Goal: Information Seeking & Learning: Learn about a topic

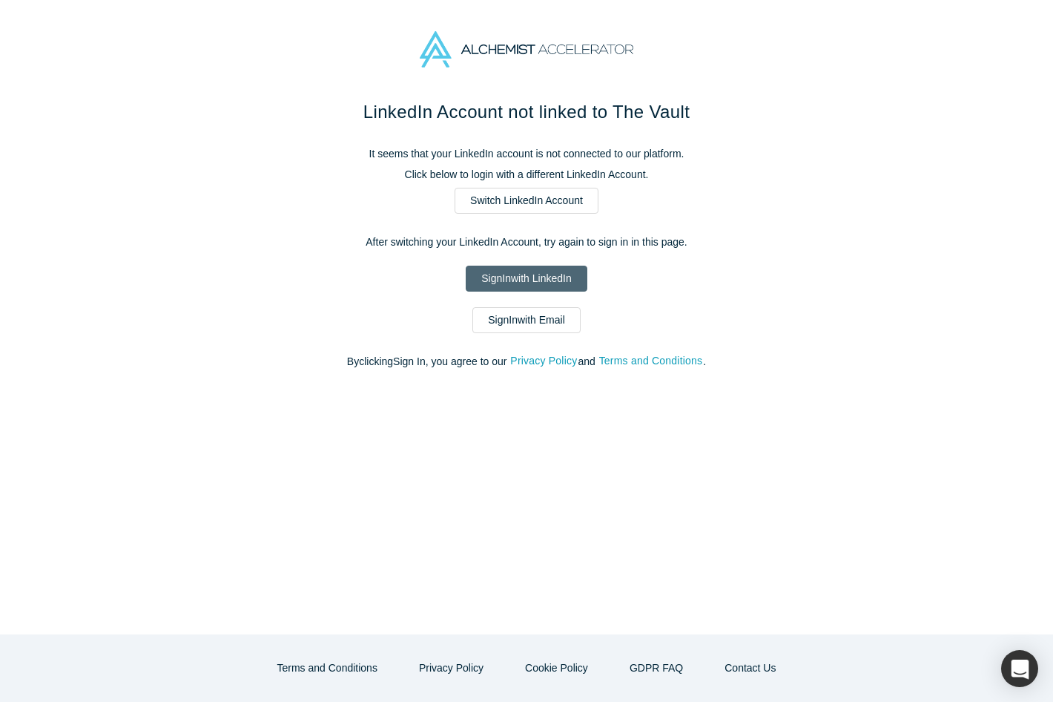
click at [482, 278] on link "Sign In with LinkedIn" at bounding box center [526, 279] width 121 height 26
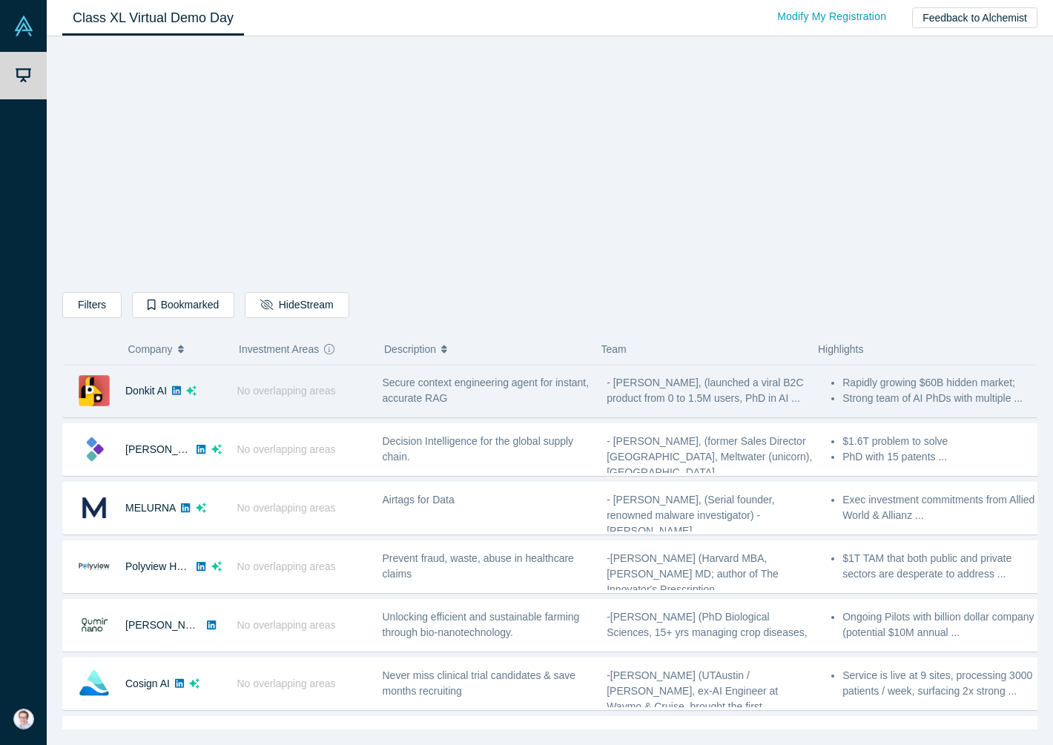
click at [362, 398] on div "No overlapping areas" at bounding box center [301, 391] width 145 height 51
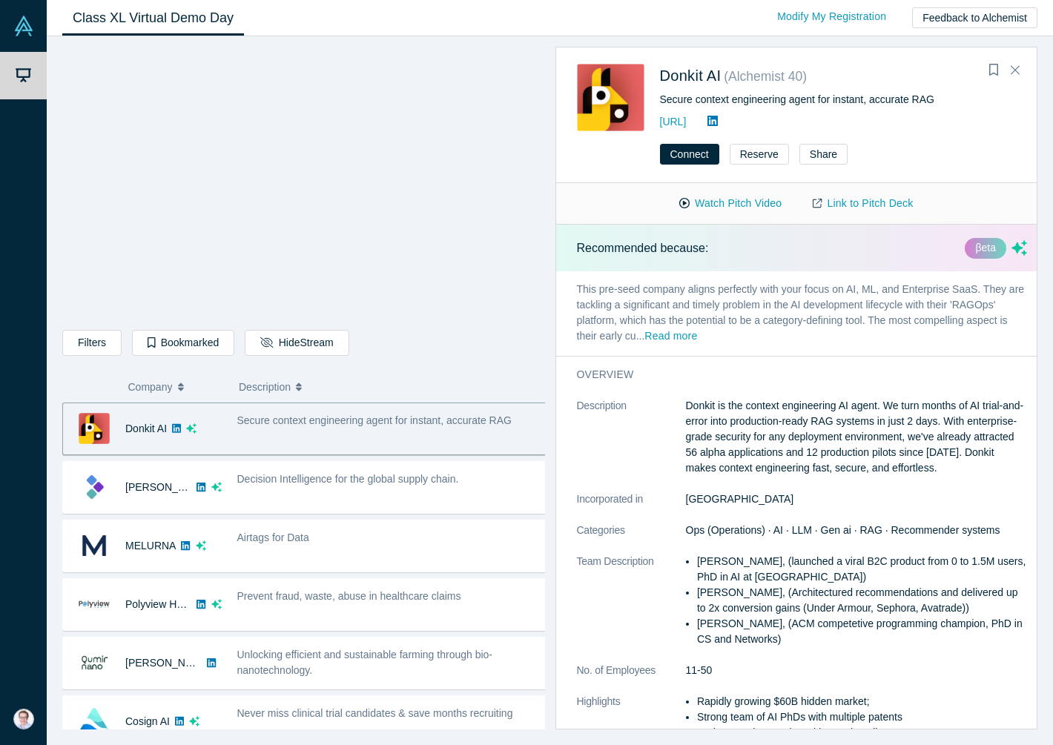
click at [718, 119] on icon at bounding box center [713, 121] width 10 height 10
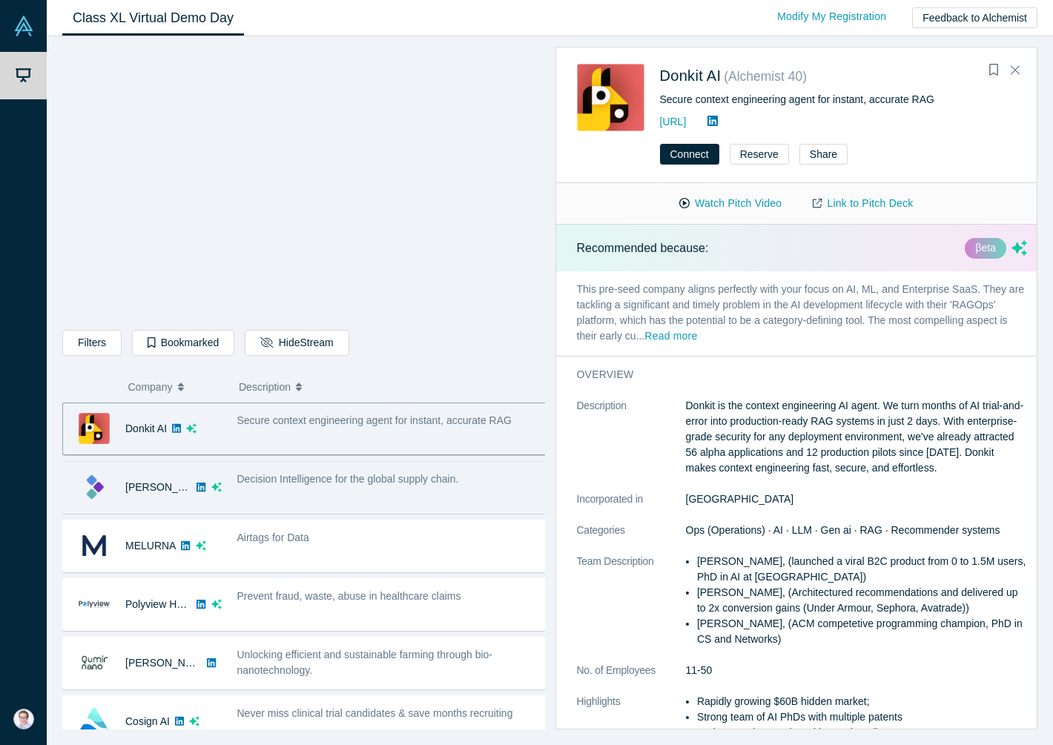
click at [296, 493] on div "Decision Intelligence for the global supply chain." at bounding box center [392, 487] width 326 height 47
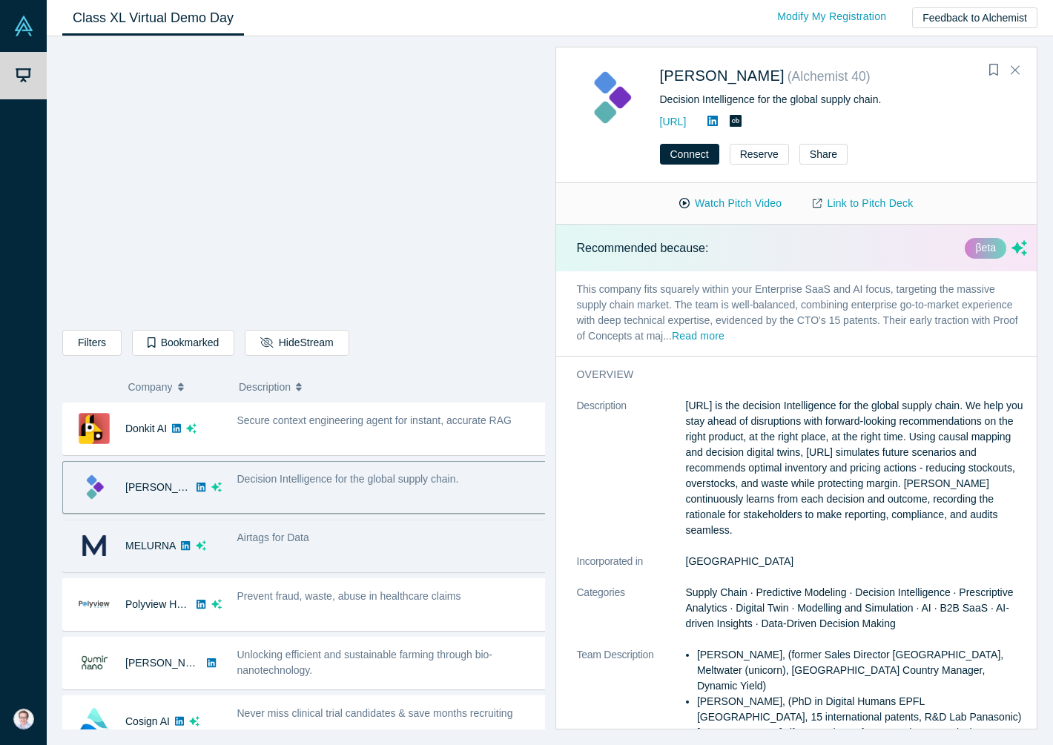
click at [332, 563] on div "Airtags for Data" at bounding box center [392, 546] width 326 height 47
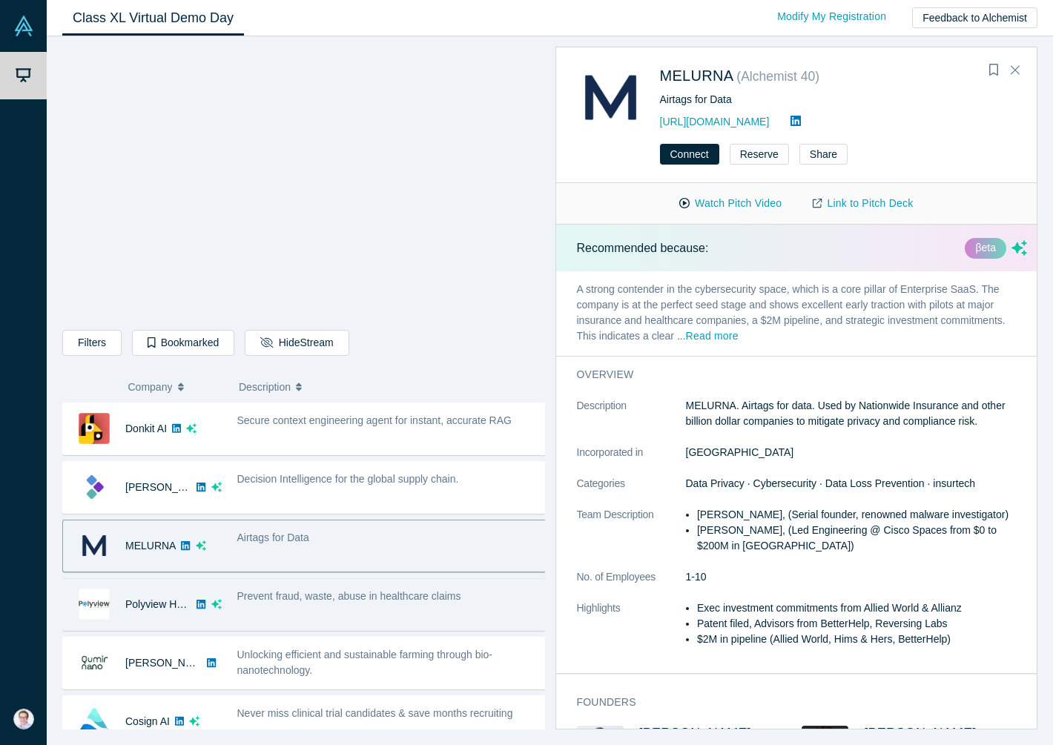
click at [234, 607] on div "Prevent fraud, waste, abuse in healthcare claims" at bounding box center [392, 604] width 326 height 47
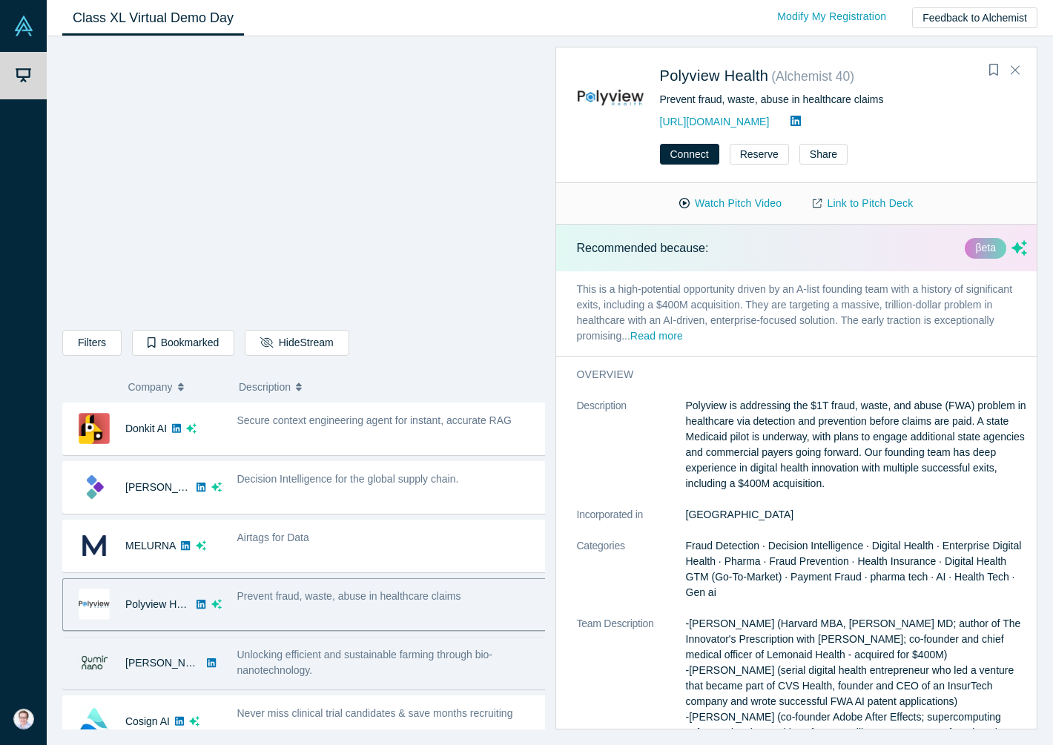
click at [225, 668] on div "[PERSON_NAME]" at bounding box center [146, 663] width 166 height 51
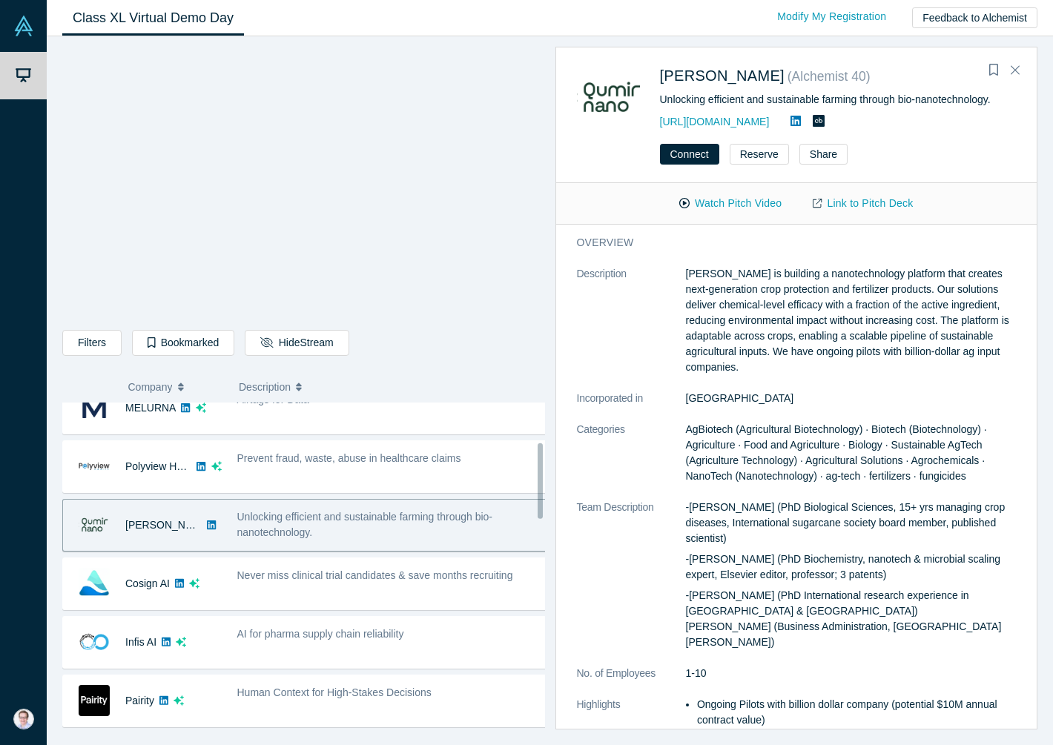
scroll to position [207, 0]
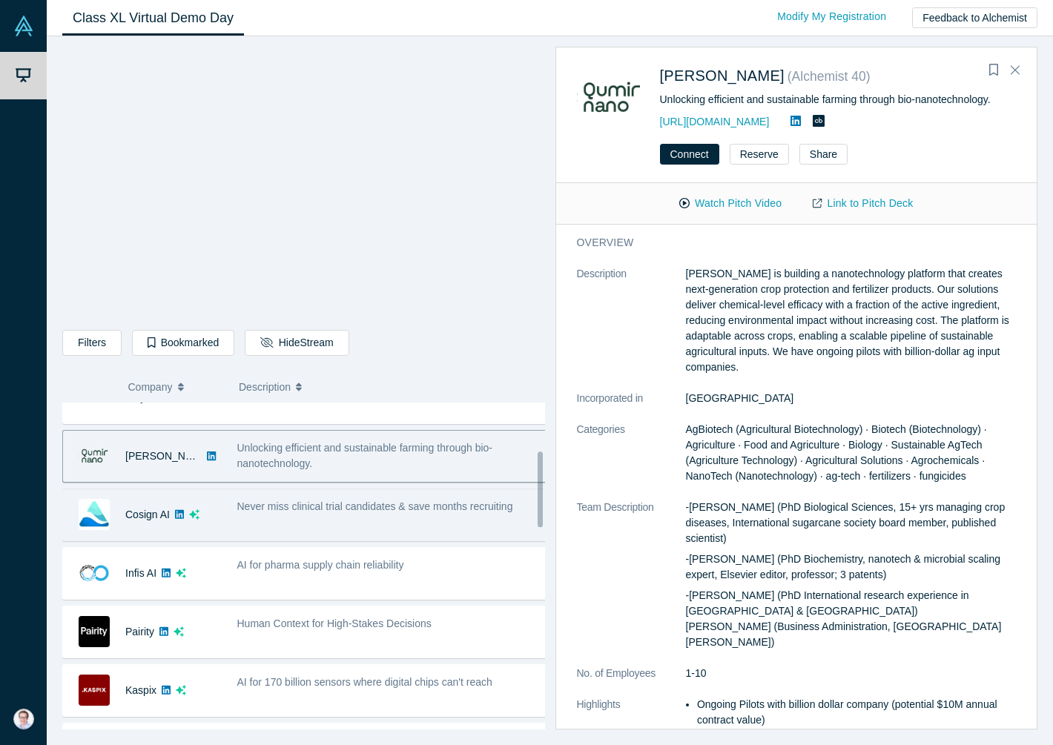
click at [297, 522] on div "Never miss clinical trial candidates & save months recruiting" at bounding box center [392, 515] width 326 height 47
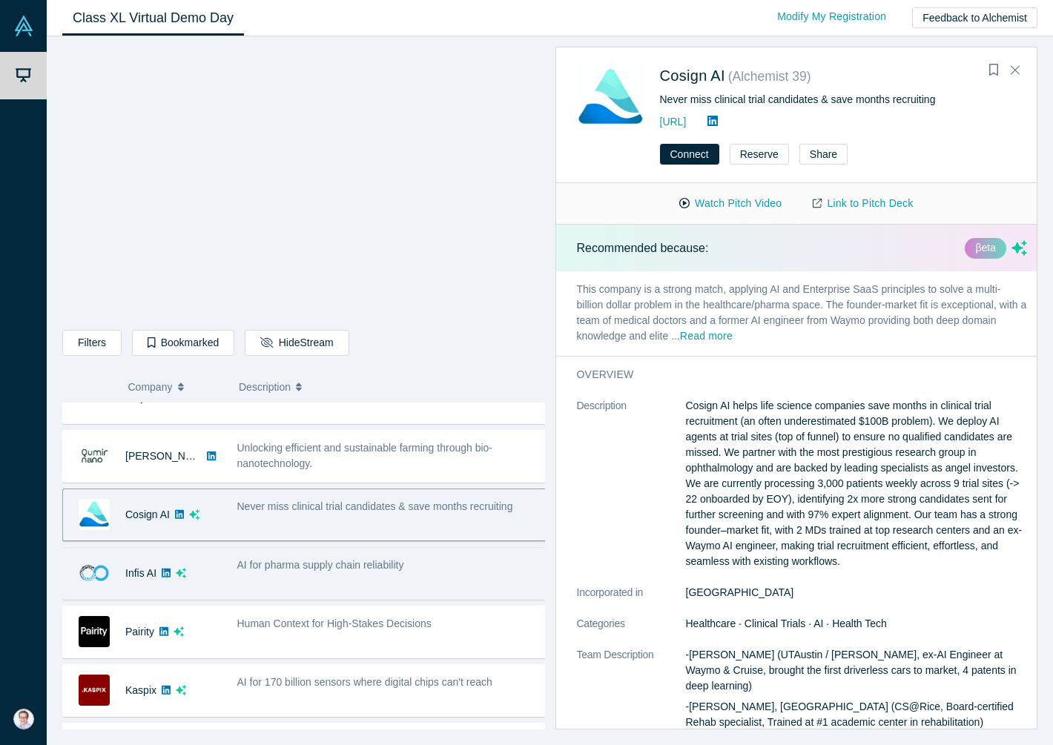
click at [266, 577] on div "AI for pharma supply chain reliability" at bounding box center [392, 573] width 326 height 47
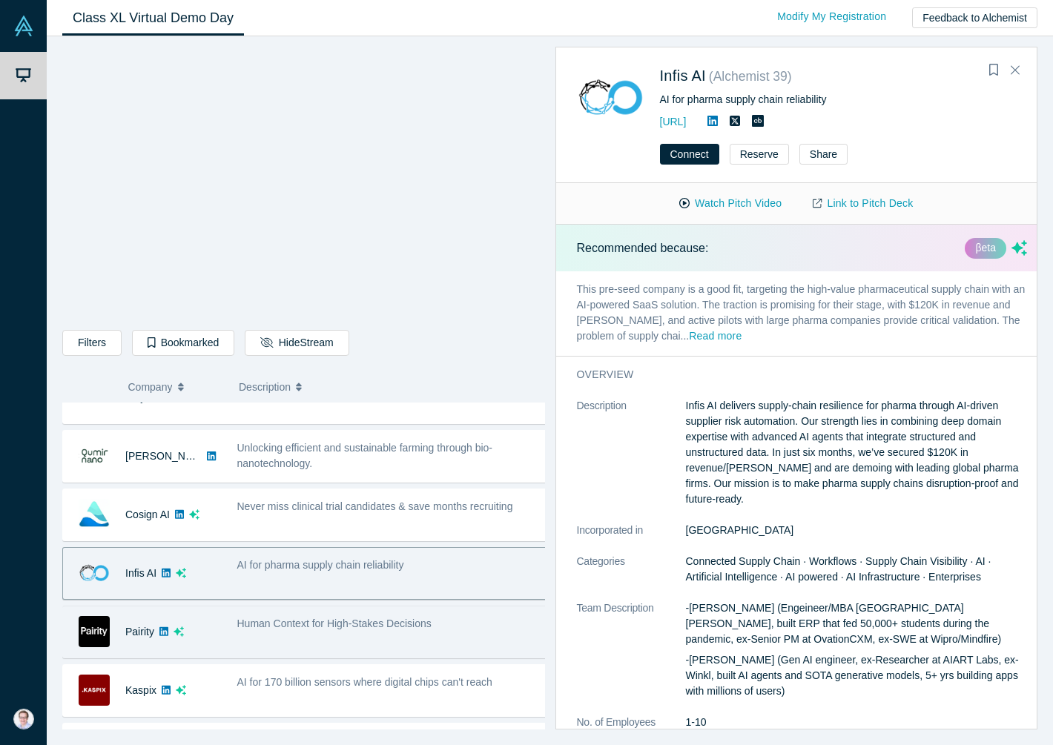
click at [251, 637] on div "Human Context for High-Stakes Decisions" at bounding box center [392, 632] width 326 height 47
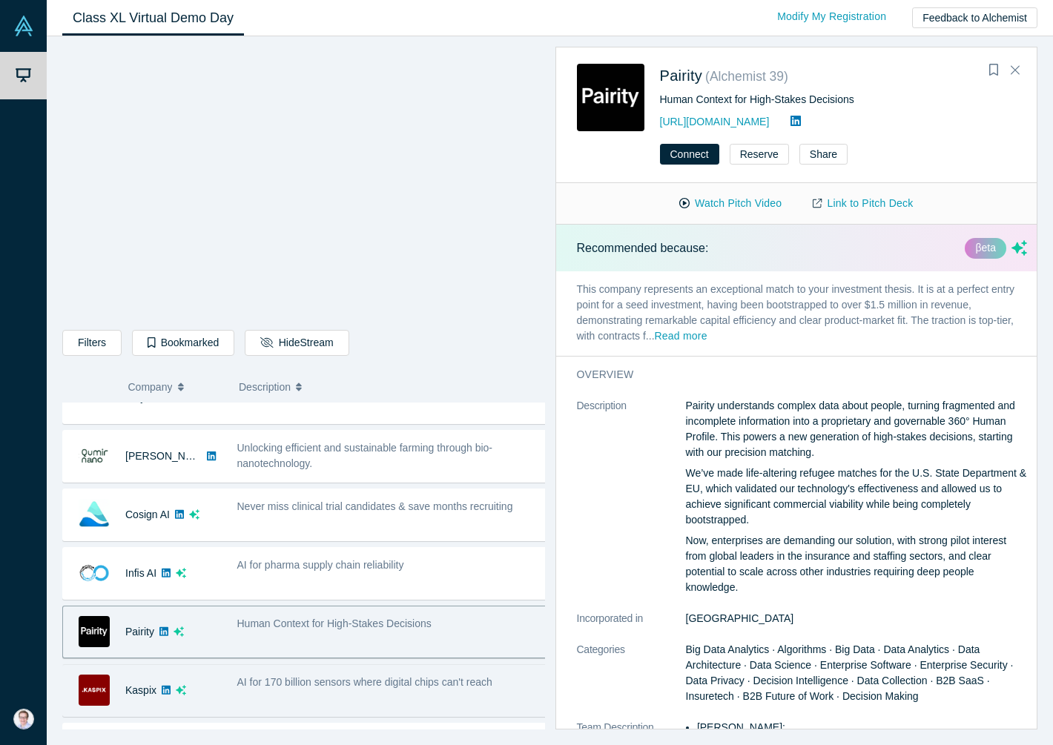
click at [186, 684] on div "Kaspix" at bounding box center [142, 690] width 159 height 51
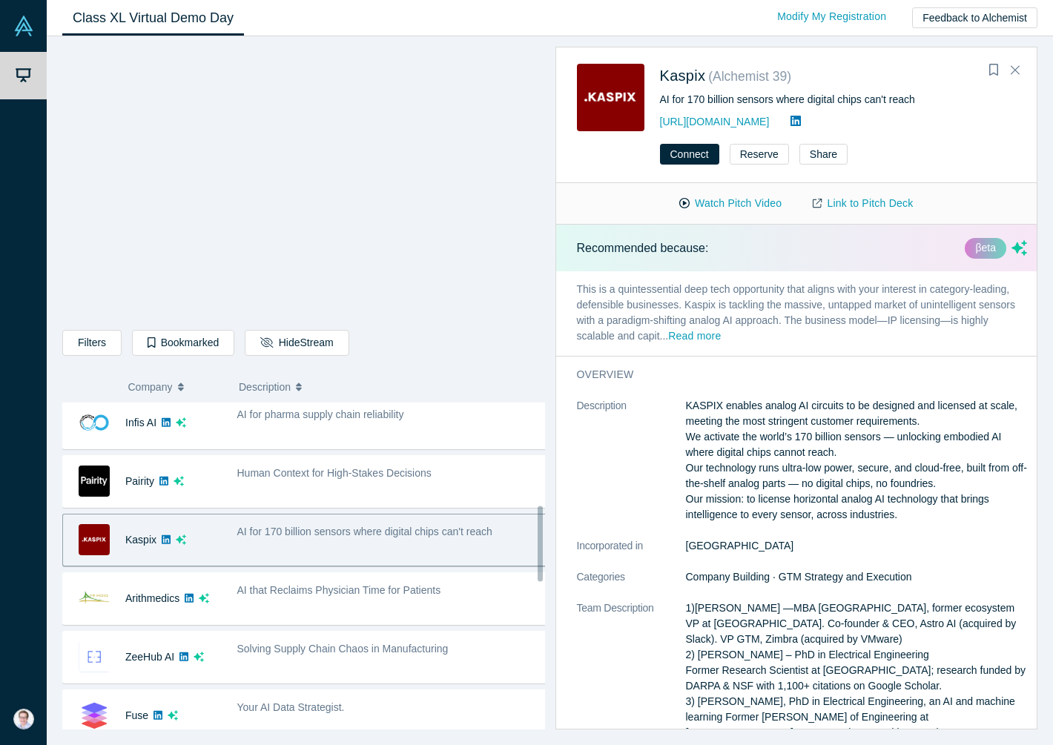
scroll to position [444, 0]
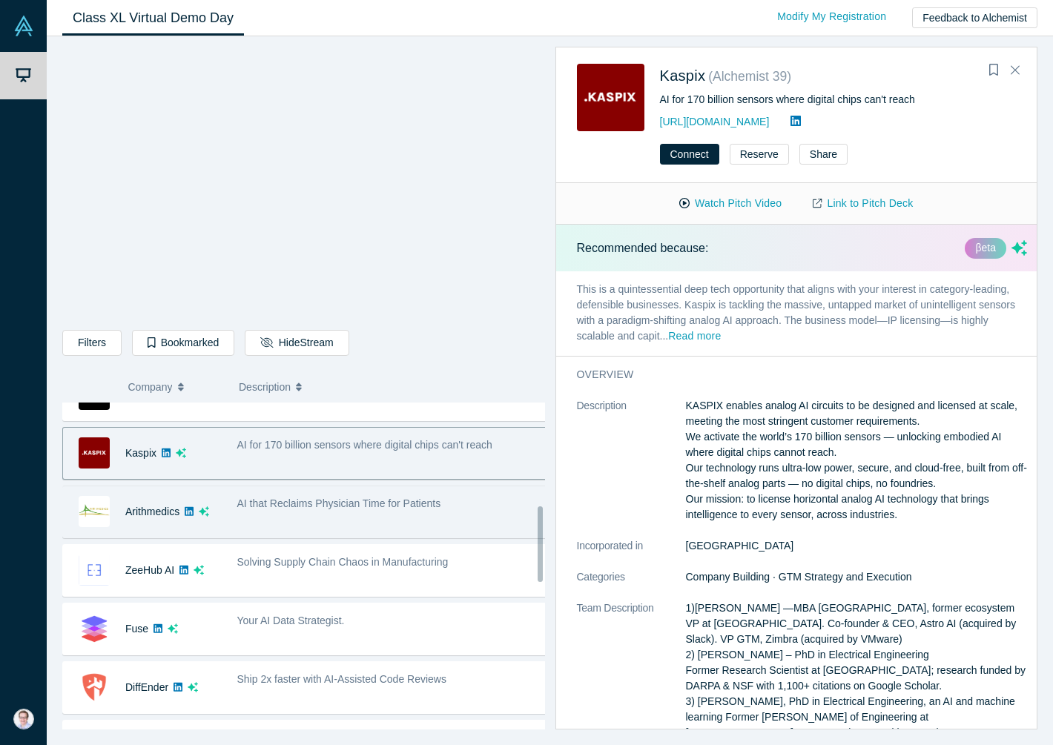
click at [297, 521] on div "AI that Reclaims Physician Time for Patients" at bounding box center [392, 512] width 326 height 47
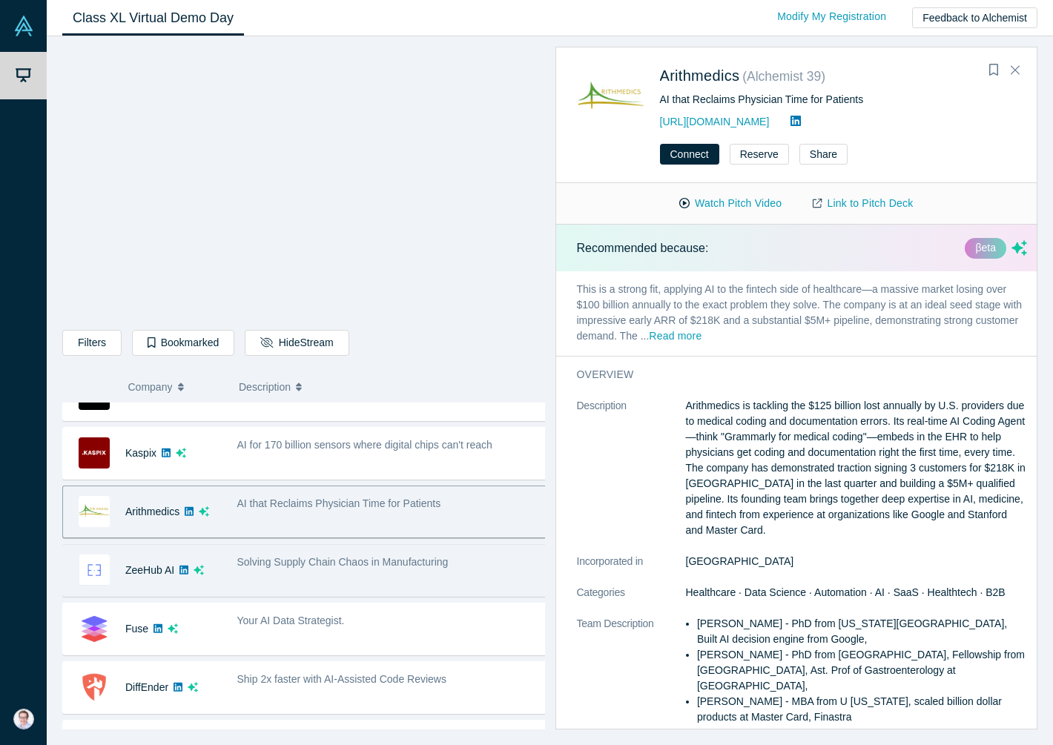
click at [366, 578] on div "Solving Supply Chain Chaos in Manufacturing" at bounding box center [392, 570] width 326 height 47
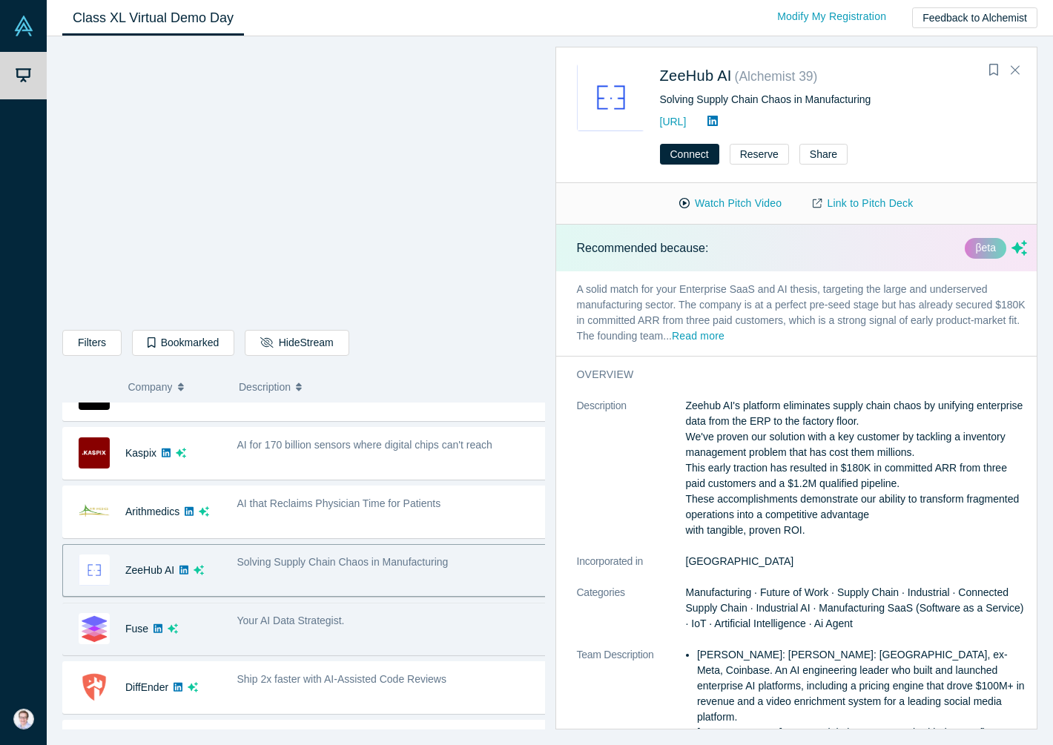
click at [357, 629] on div "Your AI Data Strategist." at bounding box center [392, 629] width 326 height 47
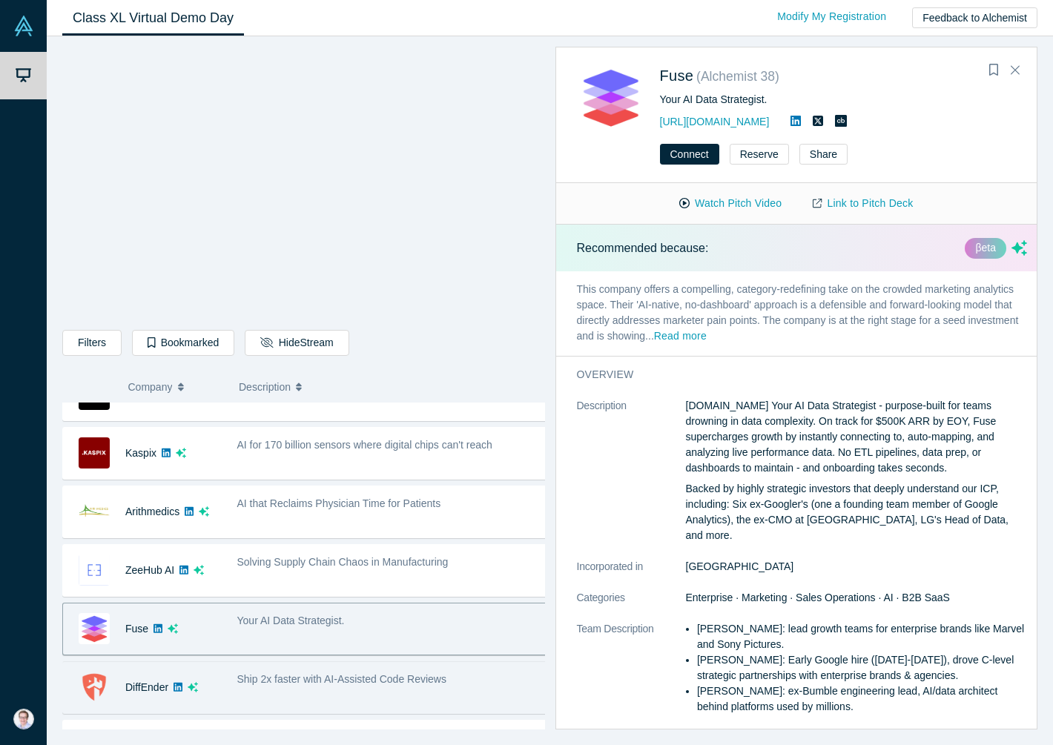
click at [348, 700] on div "Ship 2x faster with AI-Assisted Code Reviews" at bounding box center [392, 687] width 326 height 47
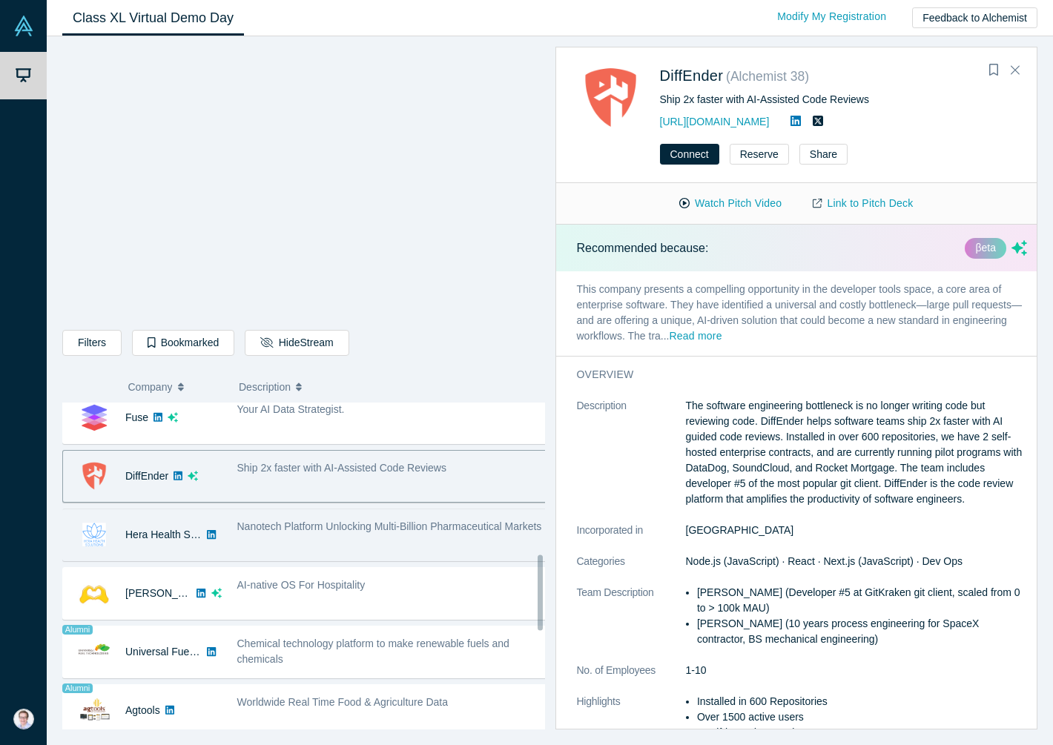
scroll to position [659, 0]
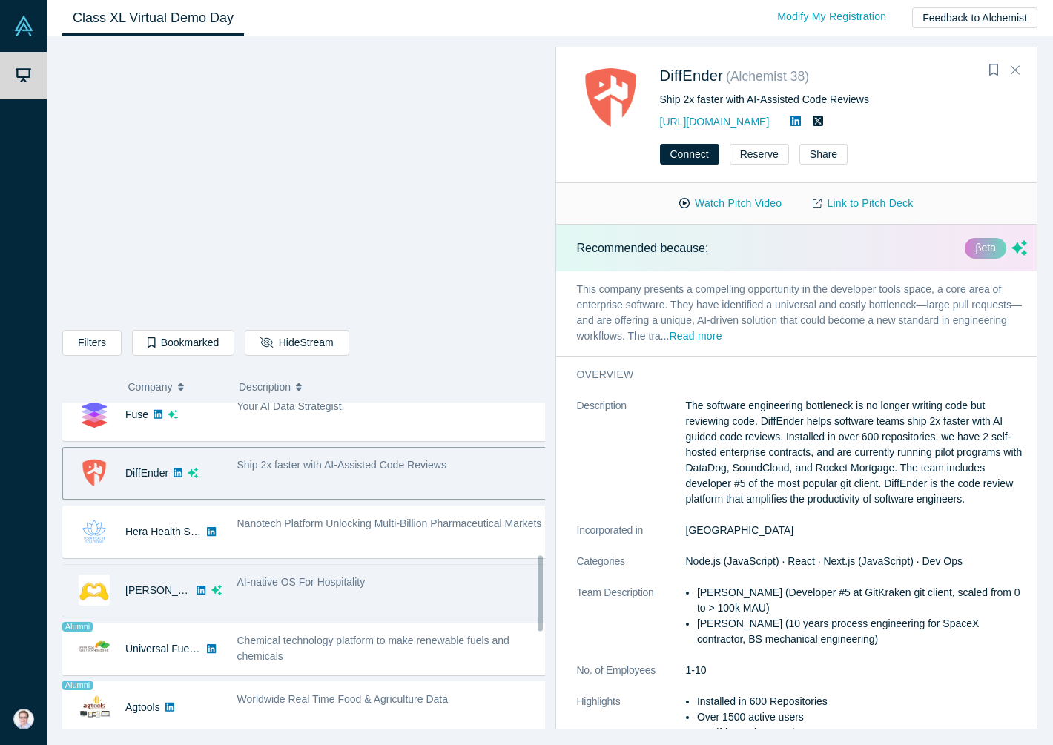
click at [407, 584] on div "AI-native OS For Hospitality" at bounding box center [392, 583] width 311 height 16
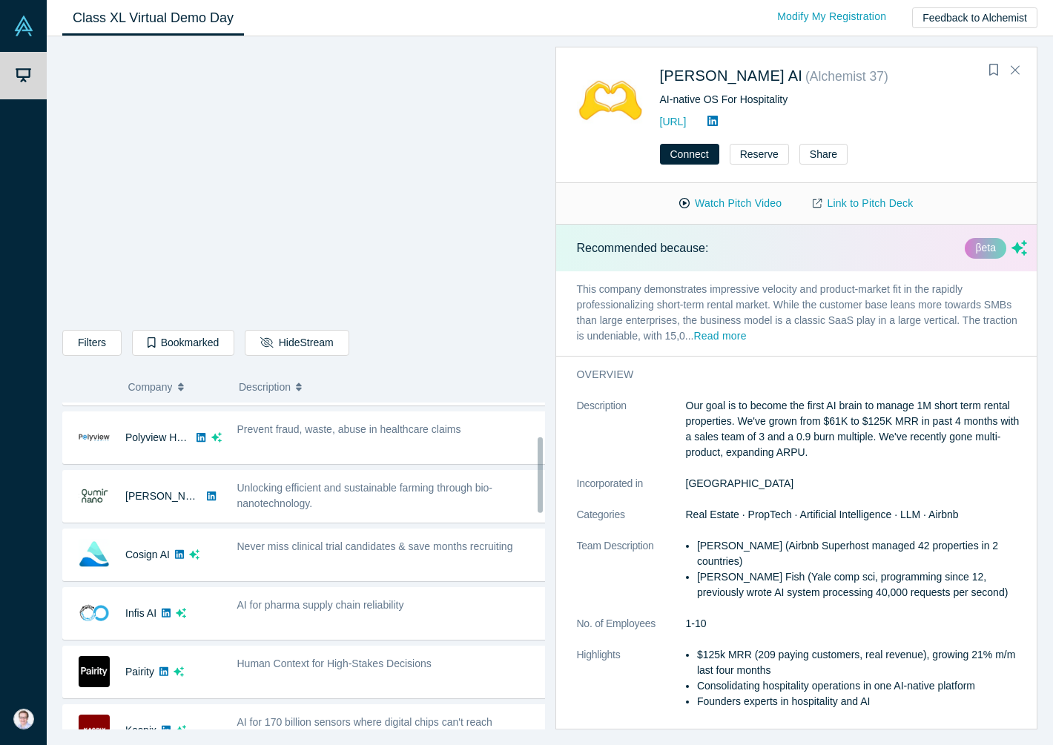
scroll to position [0, 0]
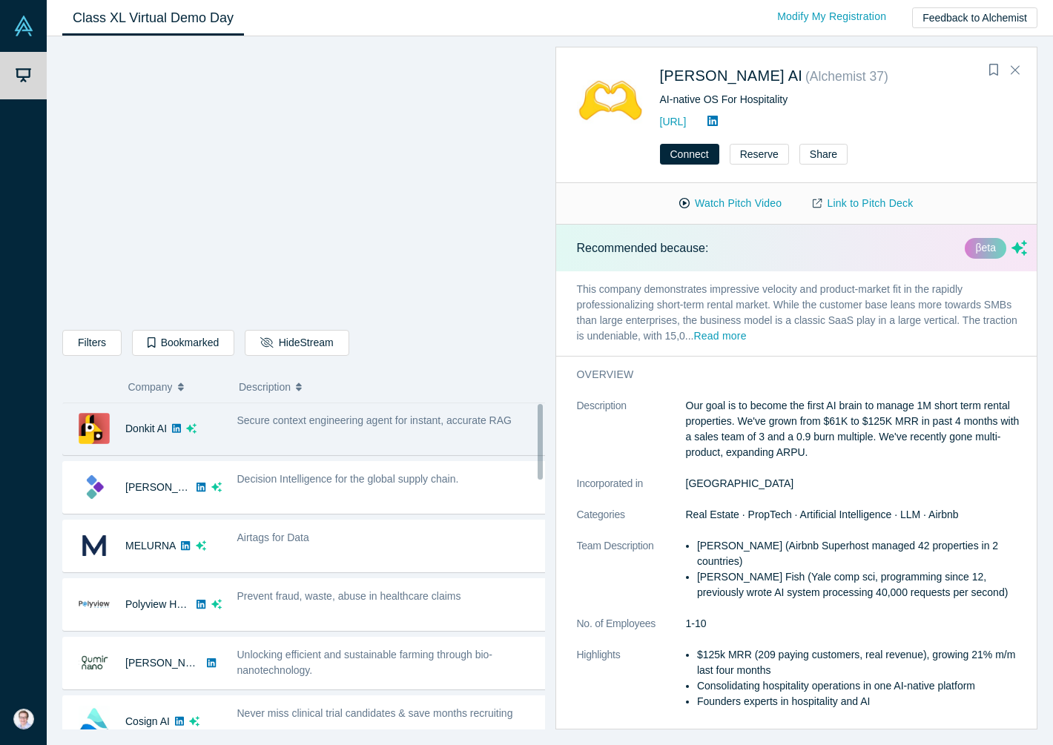
click at [347, 435] on div "Secure context engineering agent for instant, accurate RAG" at bounding box center [392, 429] width 326 height 47
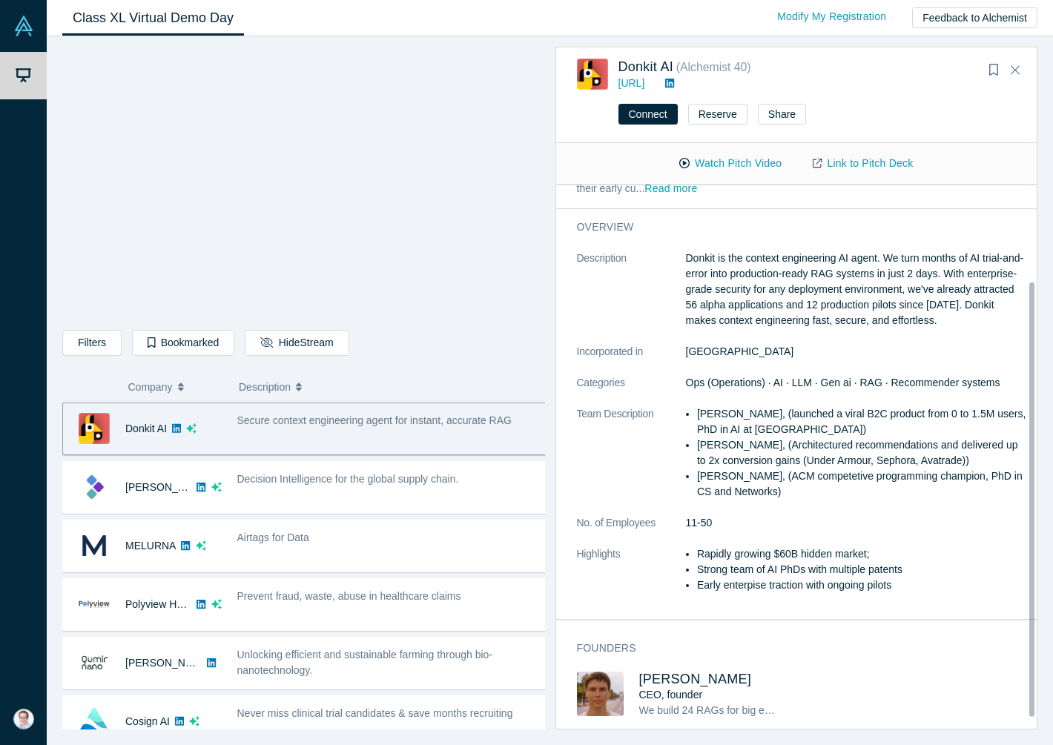
scroll to position [134, 0]
click at [667, 672] on span "[PERSON_NAME]" at bounding box center [695, 679] width 113 height 15
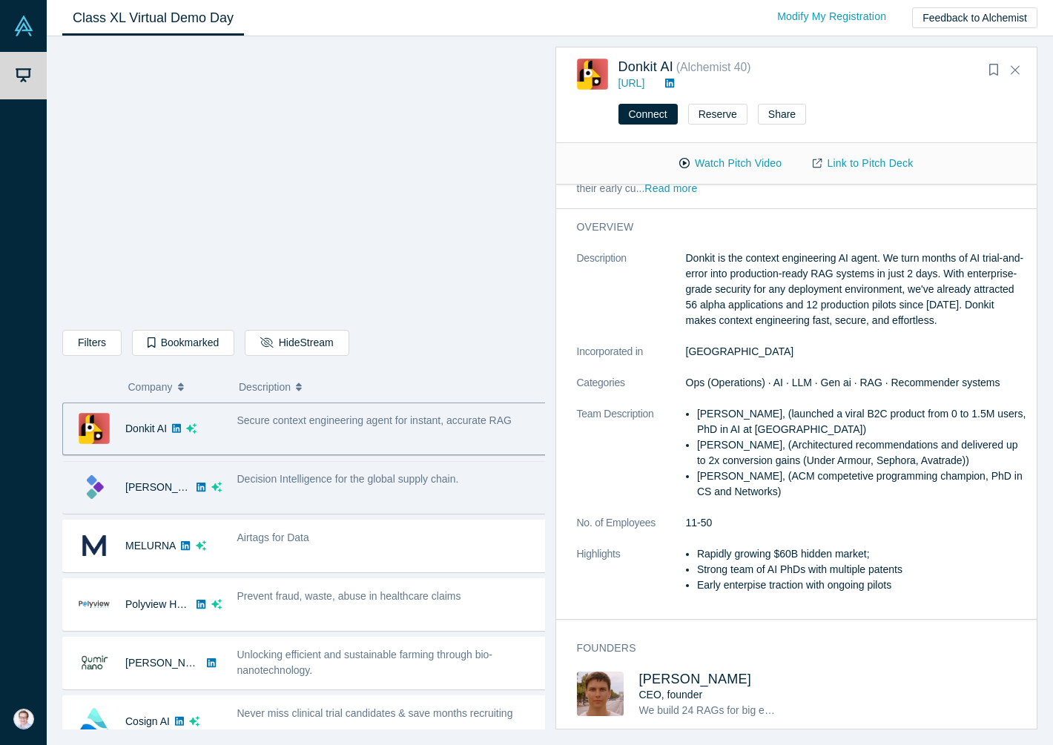
click at [252, 497] on div "Decision Intelligence for the global supply chain." at bounding box center [392, 487] width 326 height 47
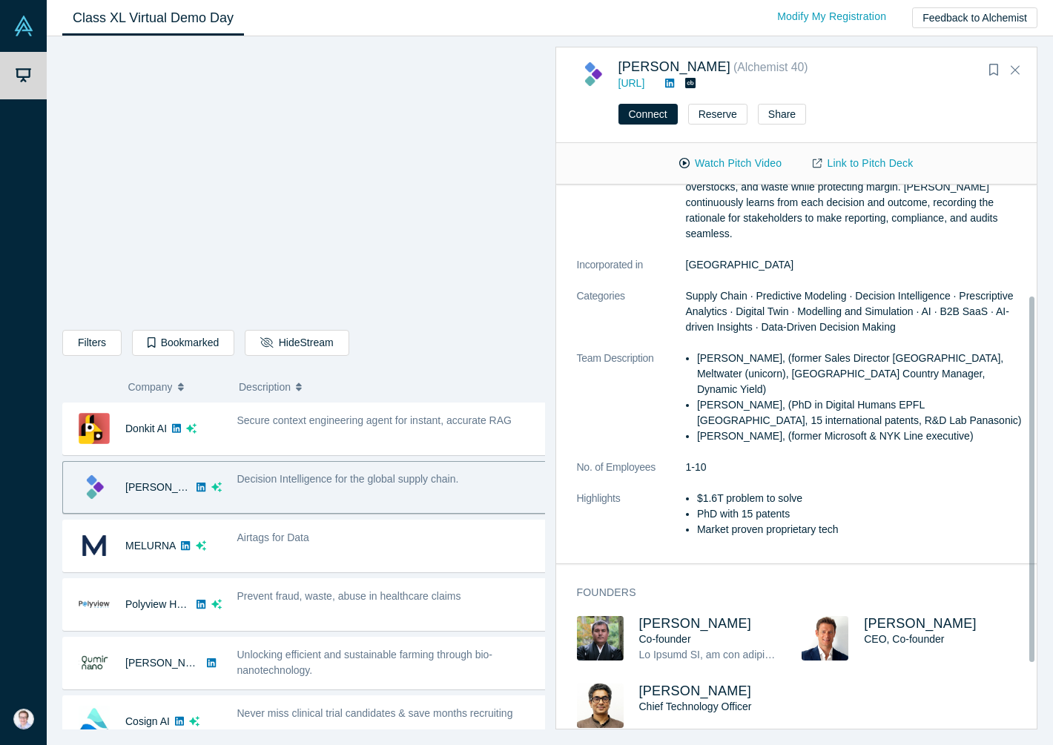
scroll to position [262, 0]
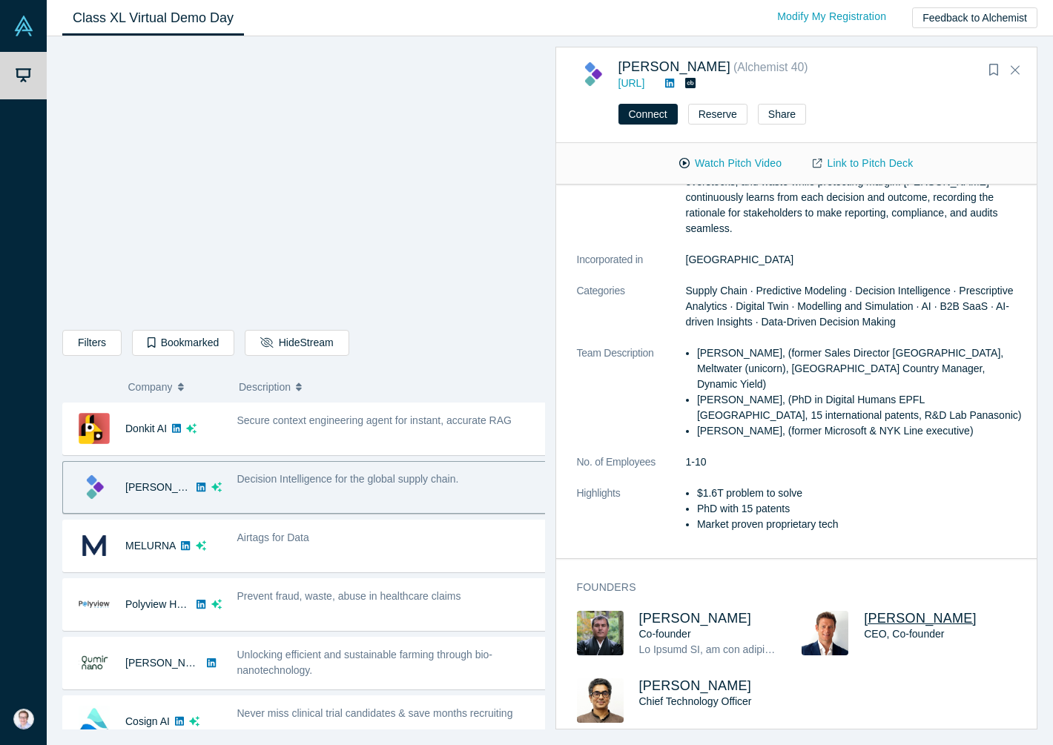
click at [906, 611] on span "[PERSON_NAME]" at bounding box center [920, 618] width 113 height 15
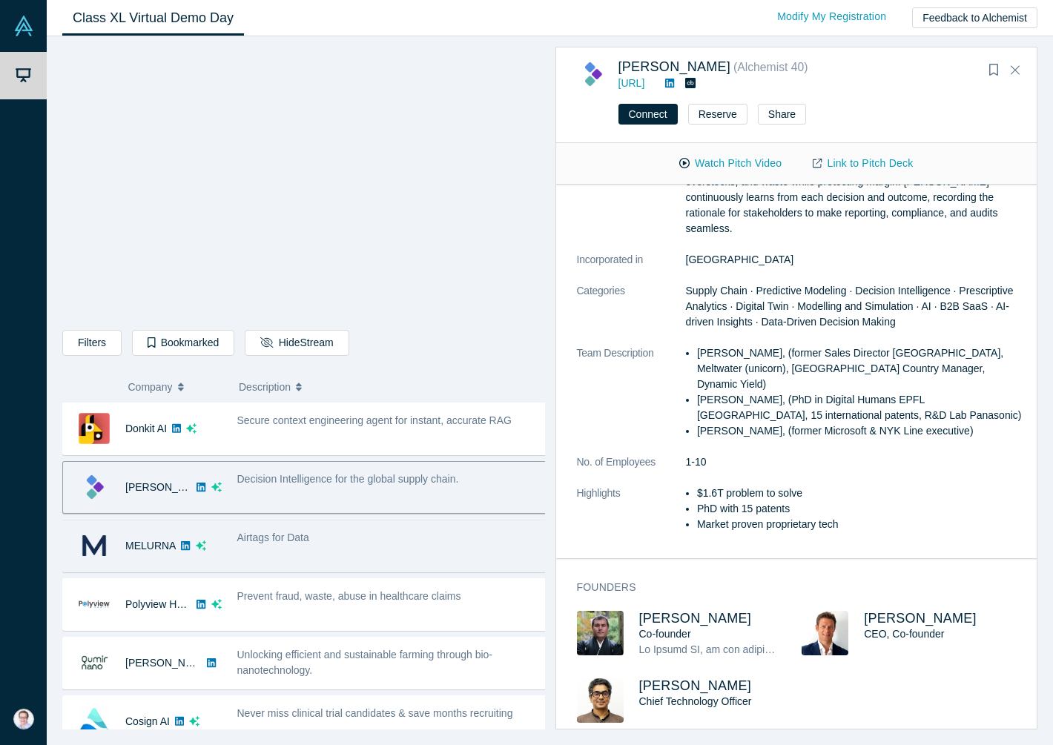
click at [281, 554] on div "Airtags for Data" at bounding box center [392, 546] width 326 height 47
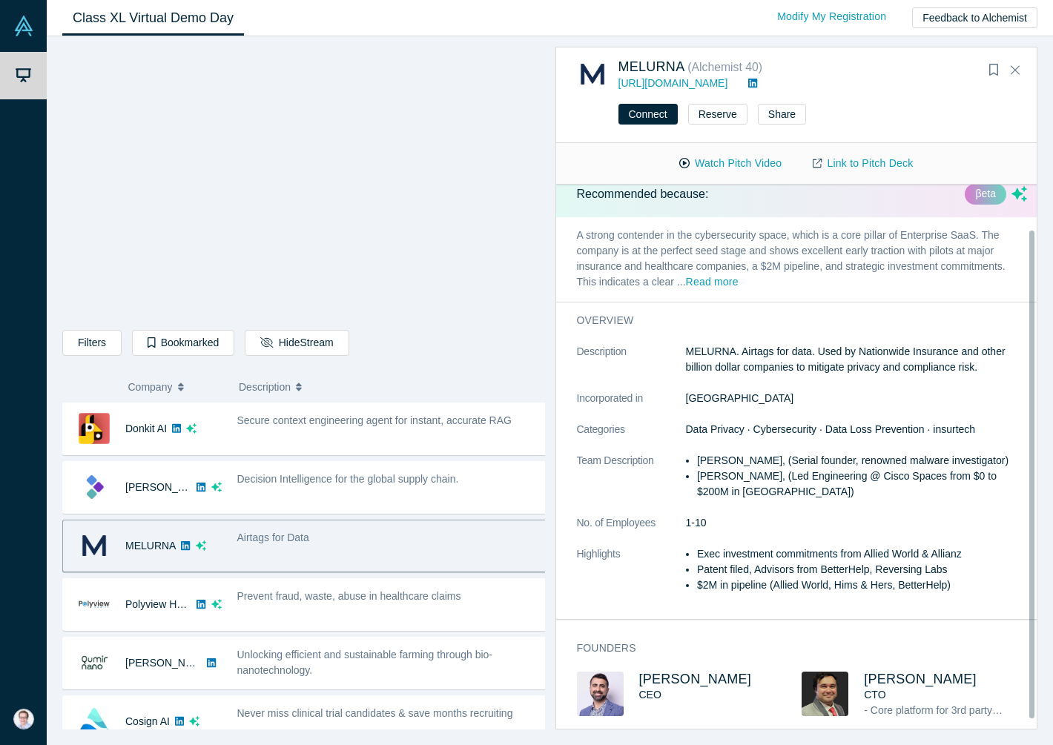
scroll to position [41, 0]
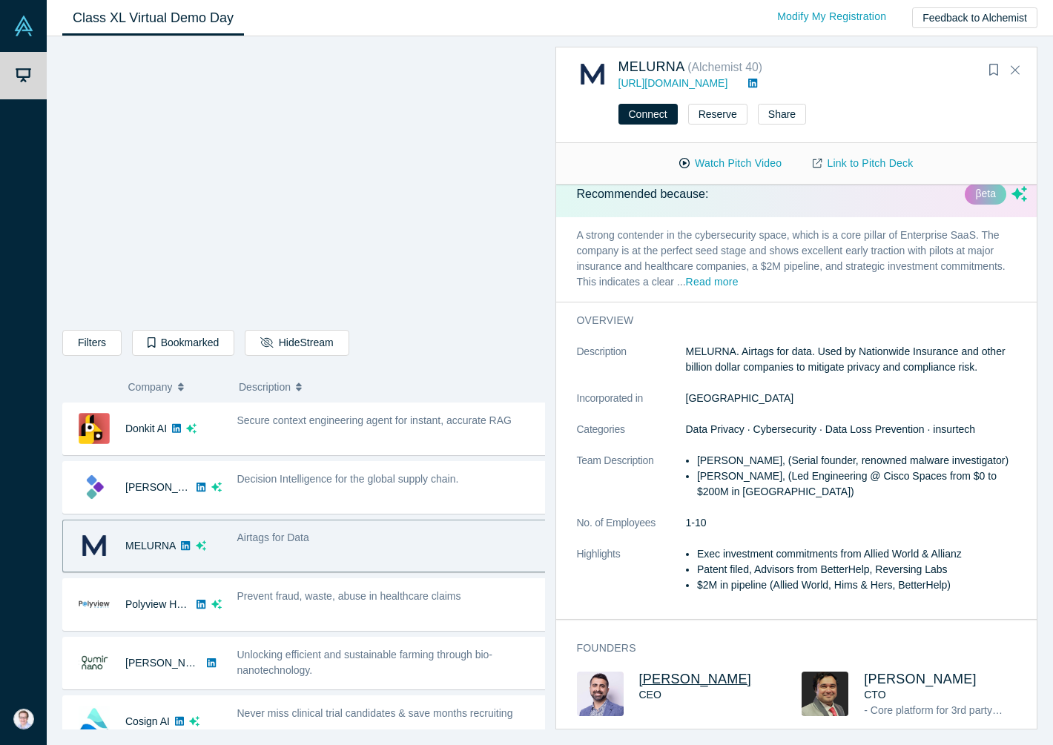
click at [679, 672] on span "[PERSON_NAME]" at bounding box center [695, 679] width 113 height 15
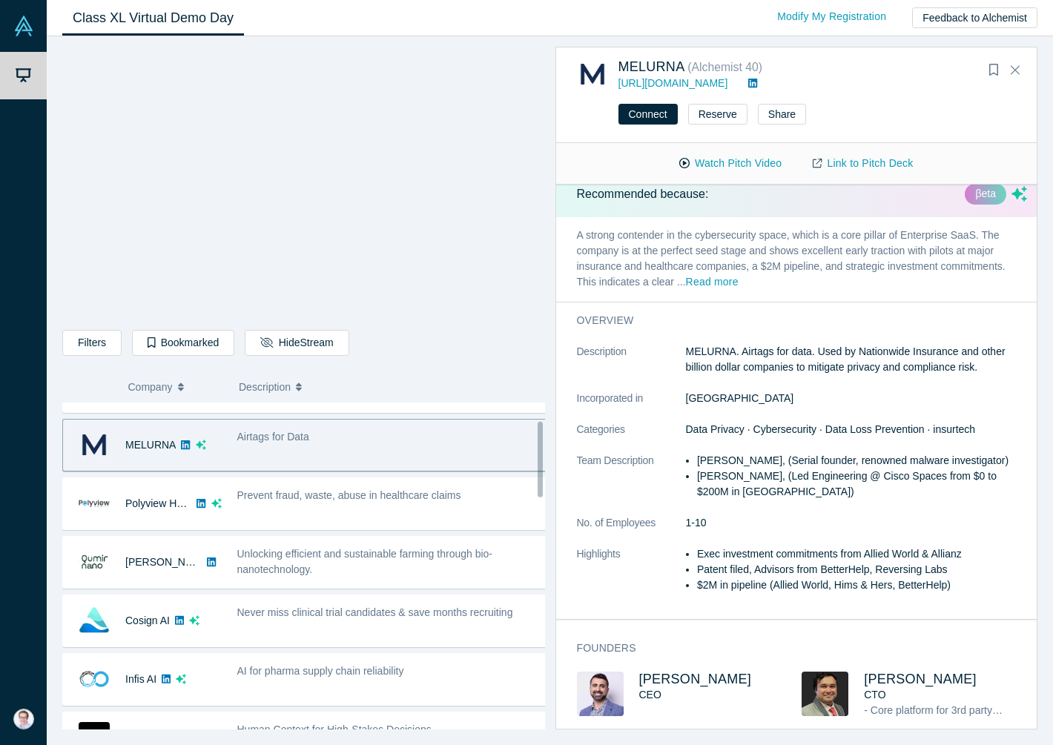
scroll to position [103, 0]
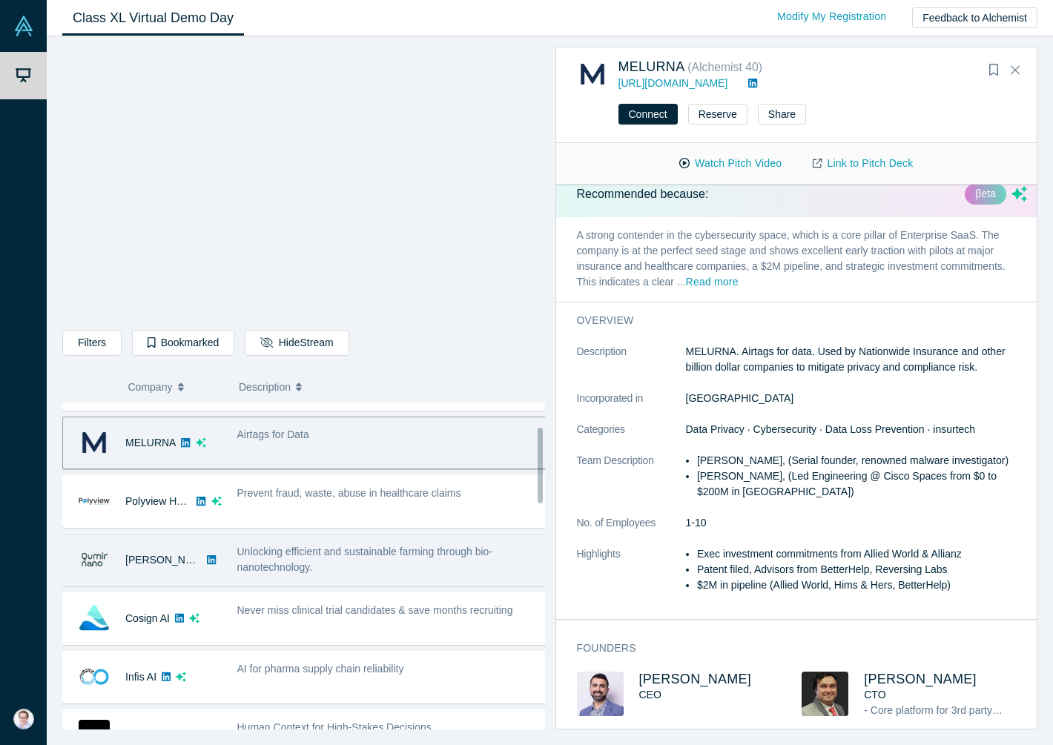
click at [339, 567] on div "Unlocking efficient and sustainable farming through bio-nanotechnology." at bounding box center [392, 559] width 311 height 31
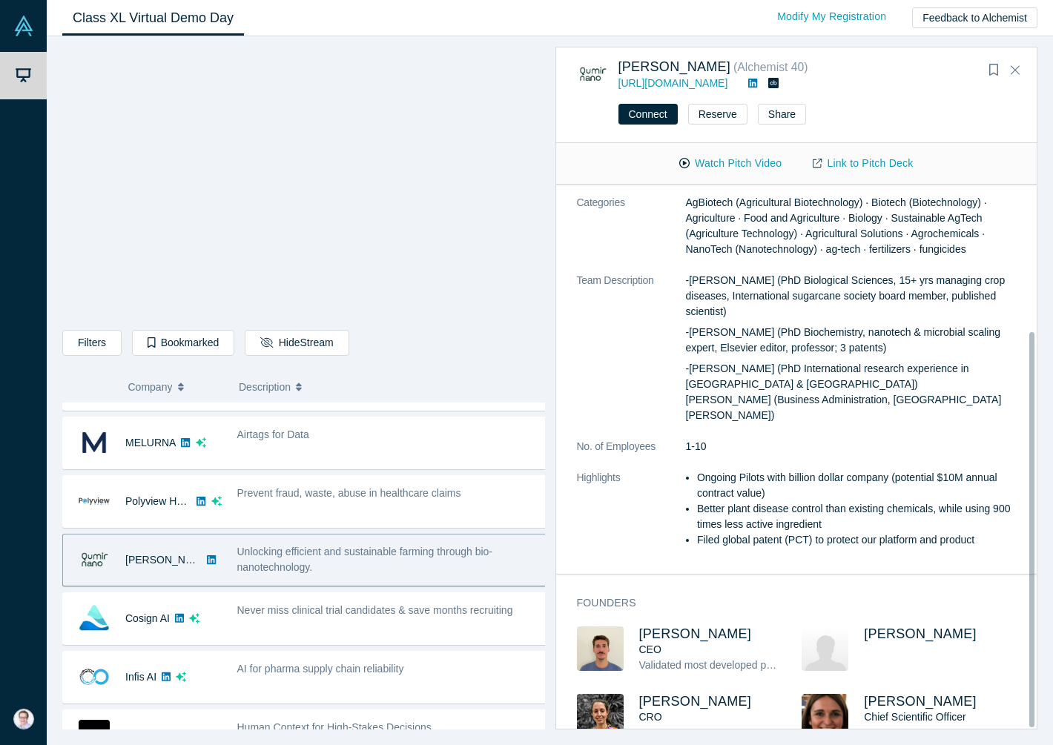
scroll to position [202, 0]
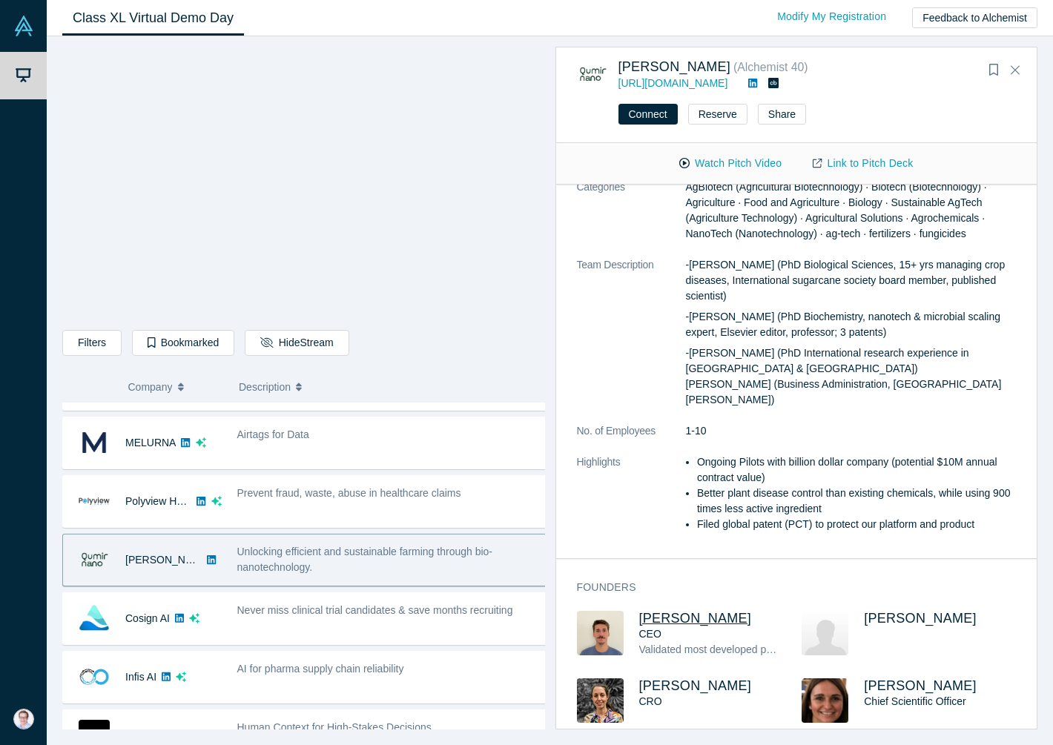
click at [690, 611] on span "[PERSON_NAME]" at bounding box center [695, 618] width 113 height 15
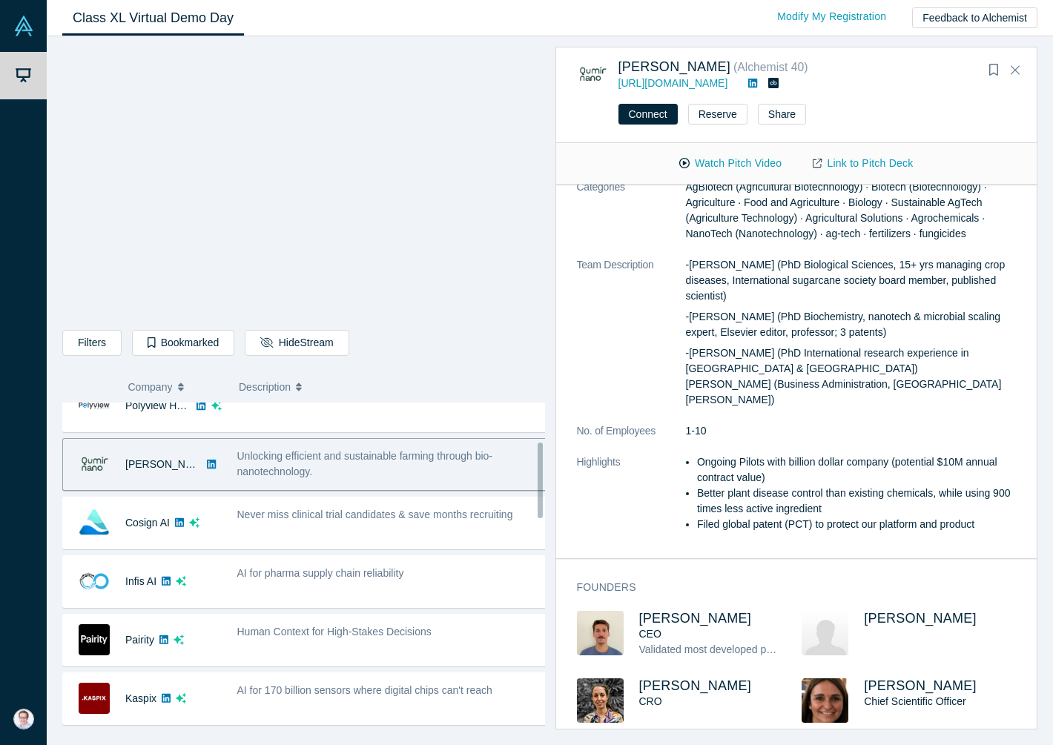
scroll to position [206, 0]
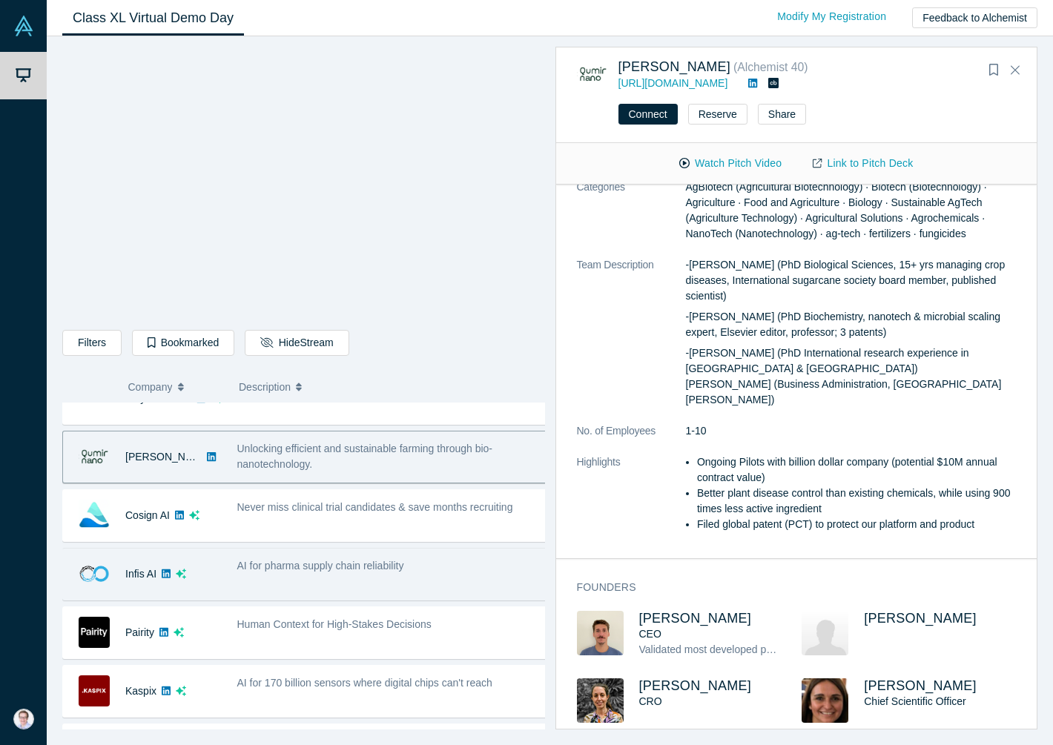
click at [453, 591] on div "AI for pharma supply chain reliability" at bounding box center [392, 574] width 326 height 47
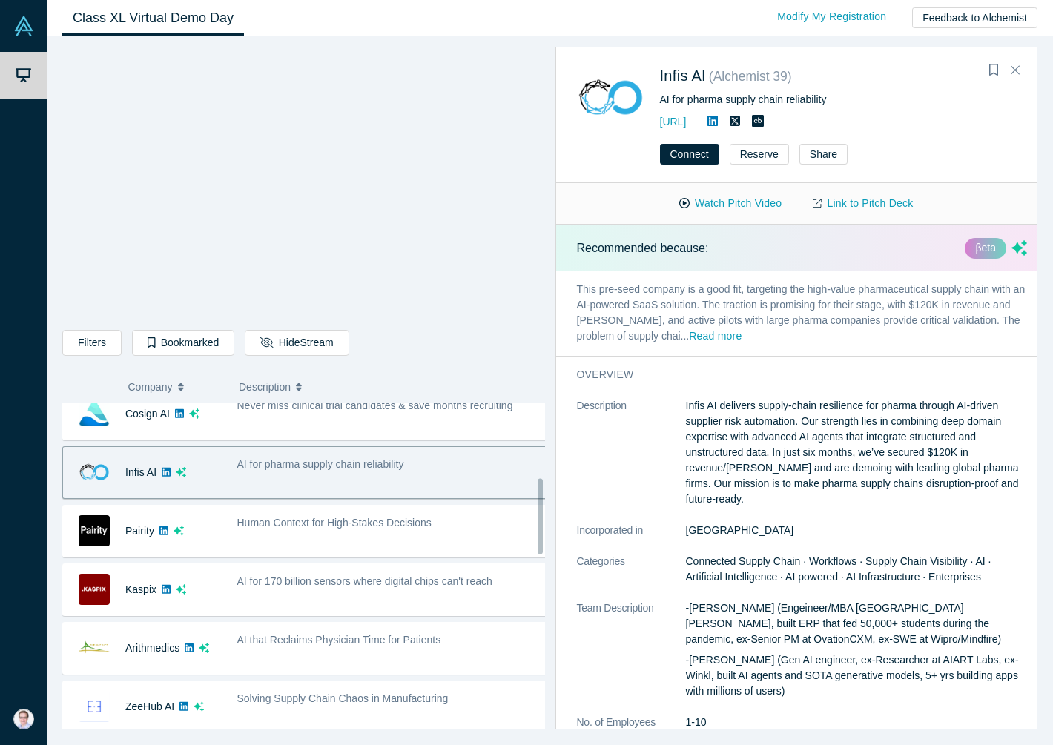
scroll to position [323, 0]
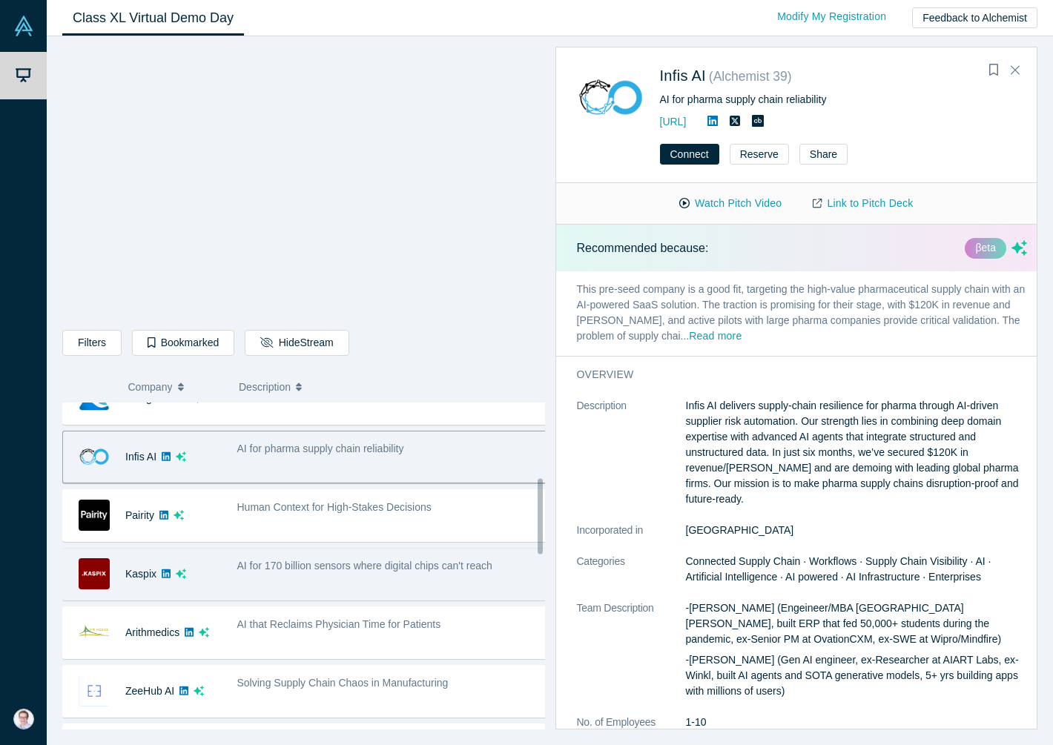
click at [444, 598] on div "Kaspix No overlapping areas AI for 170 billion sensors where digital chips can'…" at bounding box center [309, 574] width 494 height 53
click at [343, 589] on div "AI for 170 billion sensors where digital chips can't reach" at bounding box center [392, 574] width 326 height 47
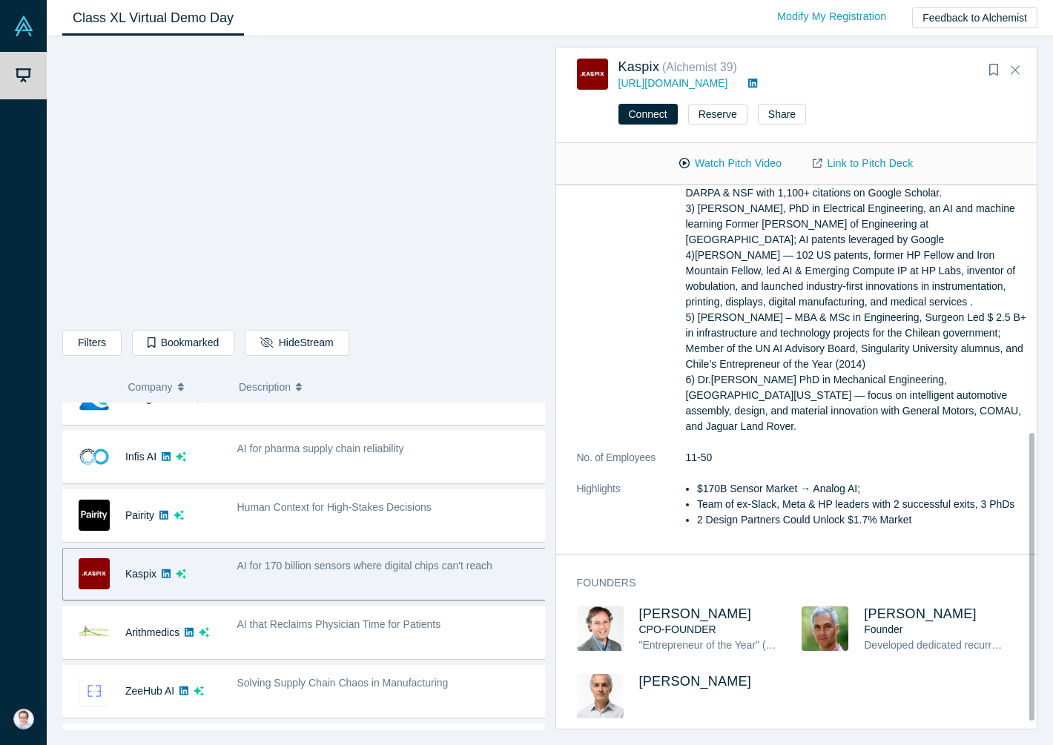
scroll to position [197, 0]
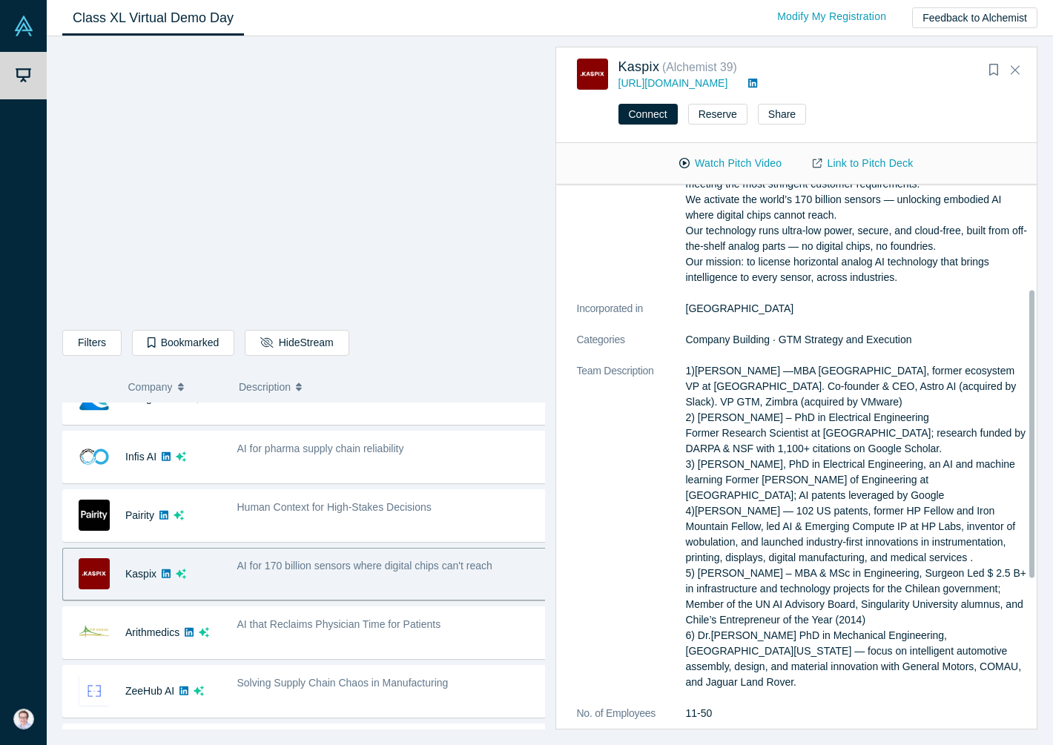
click at [749, 372] on p "1)[PERSON_NAME] —MBA [GEOGRAPHIC_DATA], former ecosystem VP at [GEOGRAPHIC_DATA…" at bounding box center [857, 526] width 342 height 327
drag, startPoint x: 752, startPoint y: 372, endPoint x: 696, endPoint y: 372, distance: 55.6
click at [696, 372] on p "1)[PERSON_NAME] —MBA [GEOGRAPHIC_DATA], former ecosystem VP at [GEOGRAPHIC_DATA…" at bounding box center [857, 526] width 342 height 327
copy p "[PERSON_NAME]"
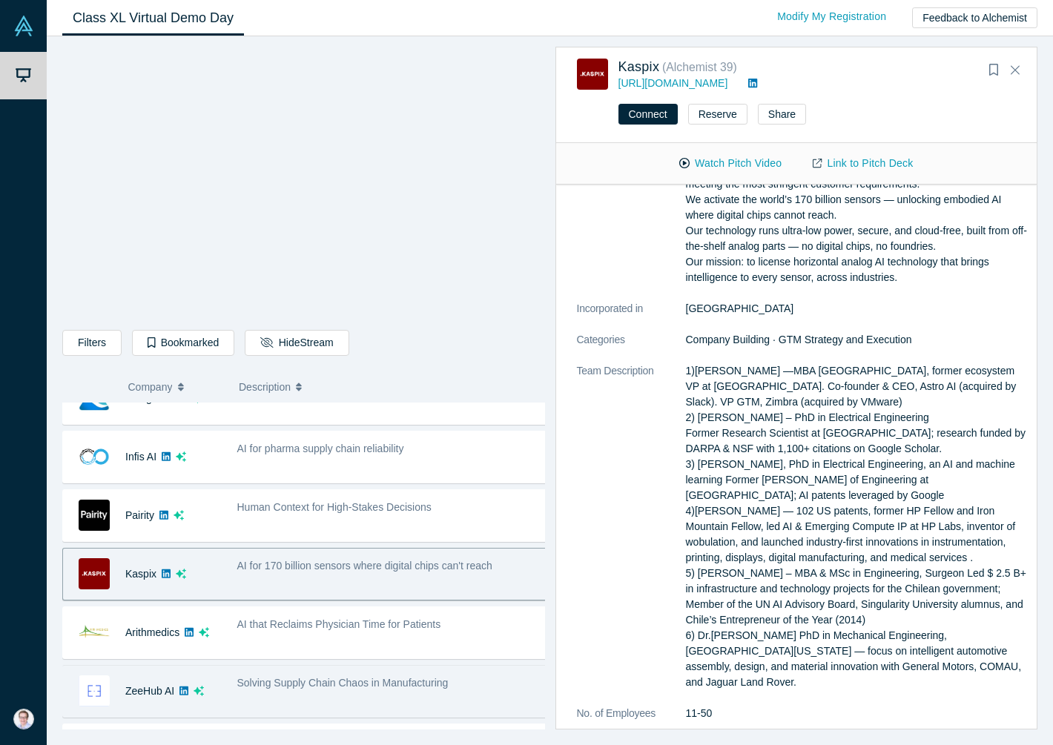
click at [402, 701] on div "Solving Supply Chain Chaos in Manufacturing" at bounding box center [392, 691] width 326 height 47
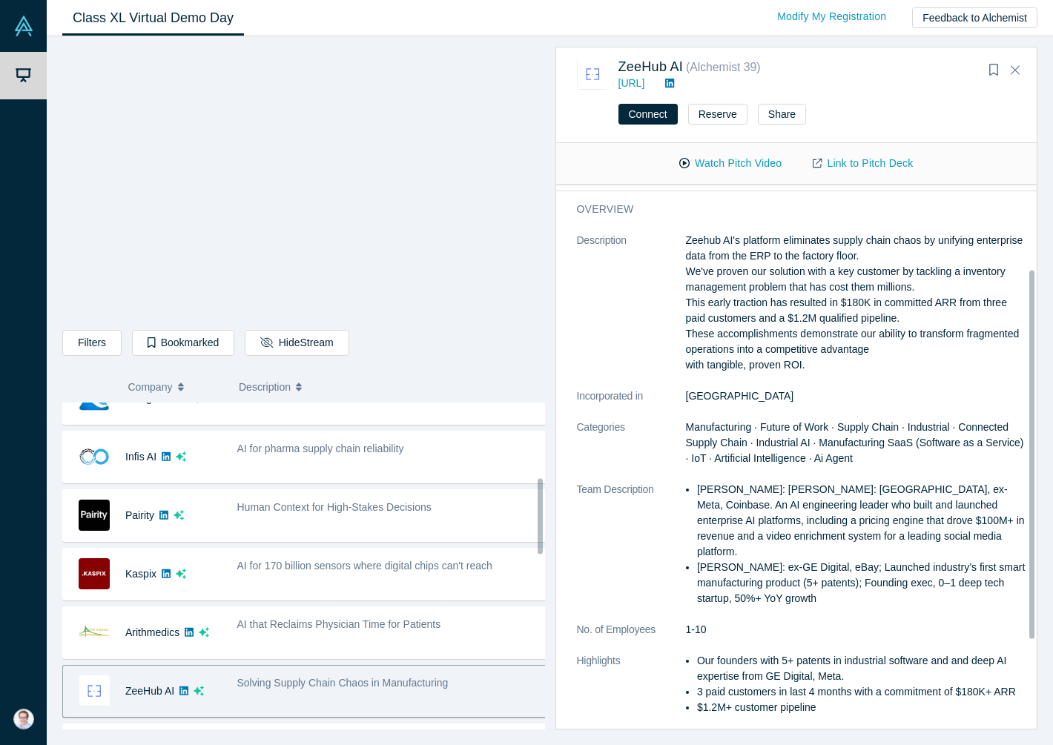
scroll to position [257, 0]
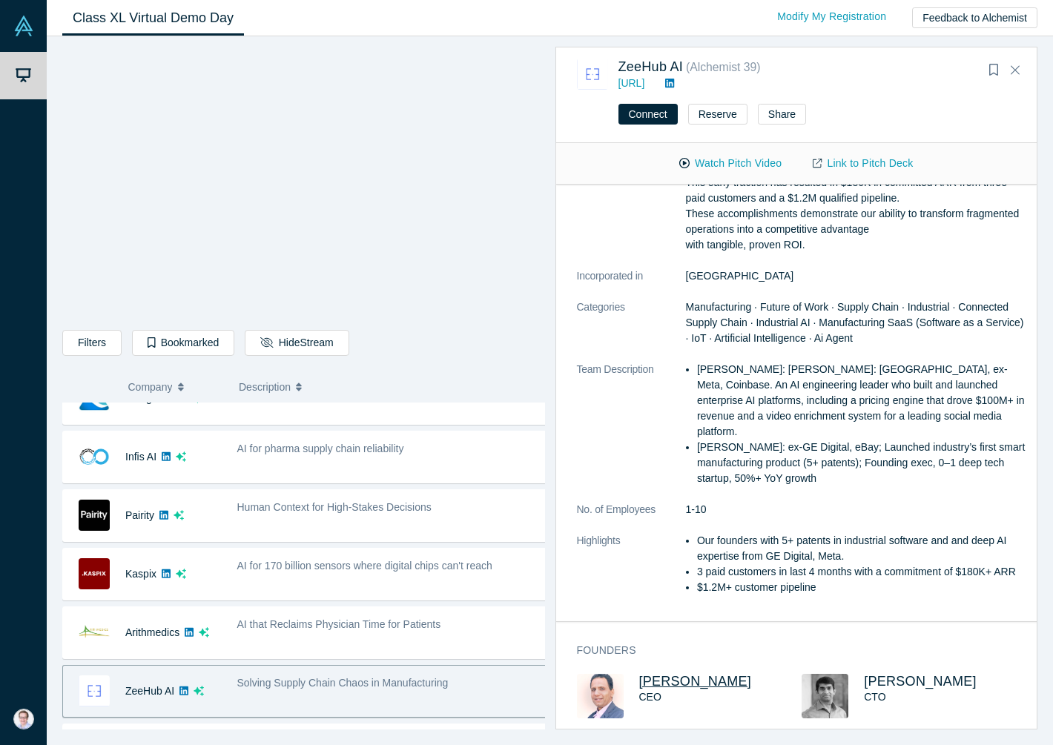
click at [695, 674] on span "[PERSON_NAME]" at bounding box center [695, 681] width 113 height 15
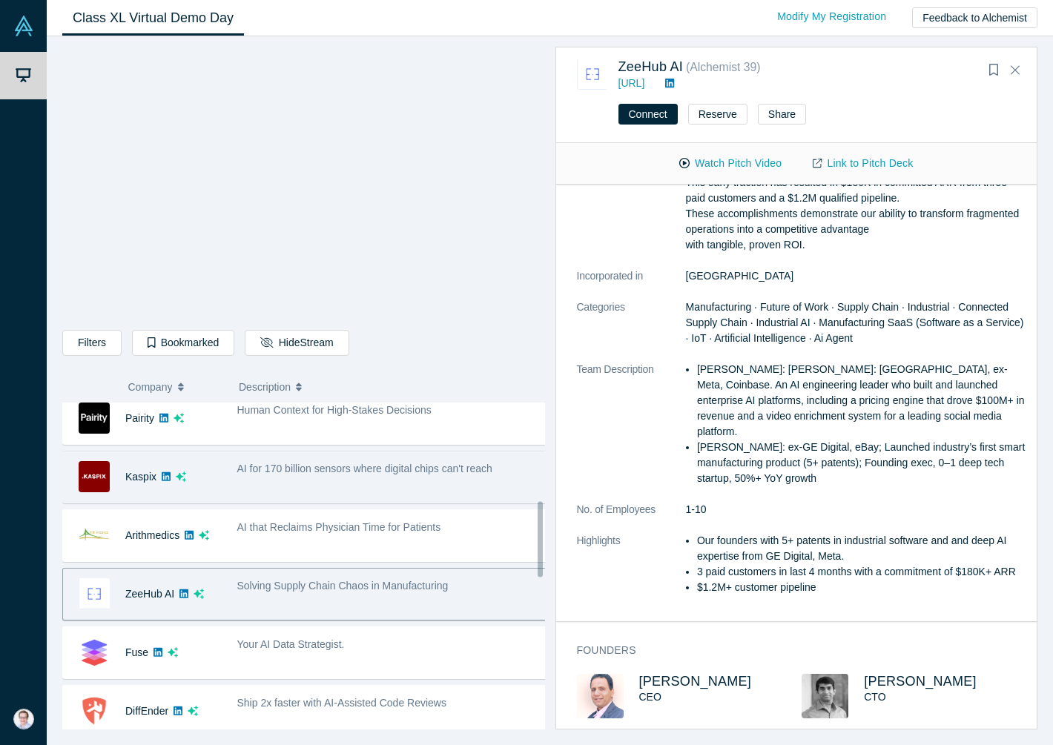
scroll to position [429, 0]
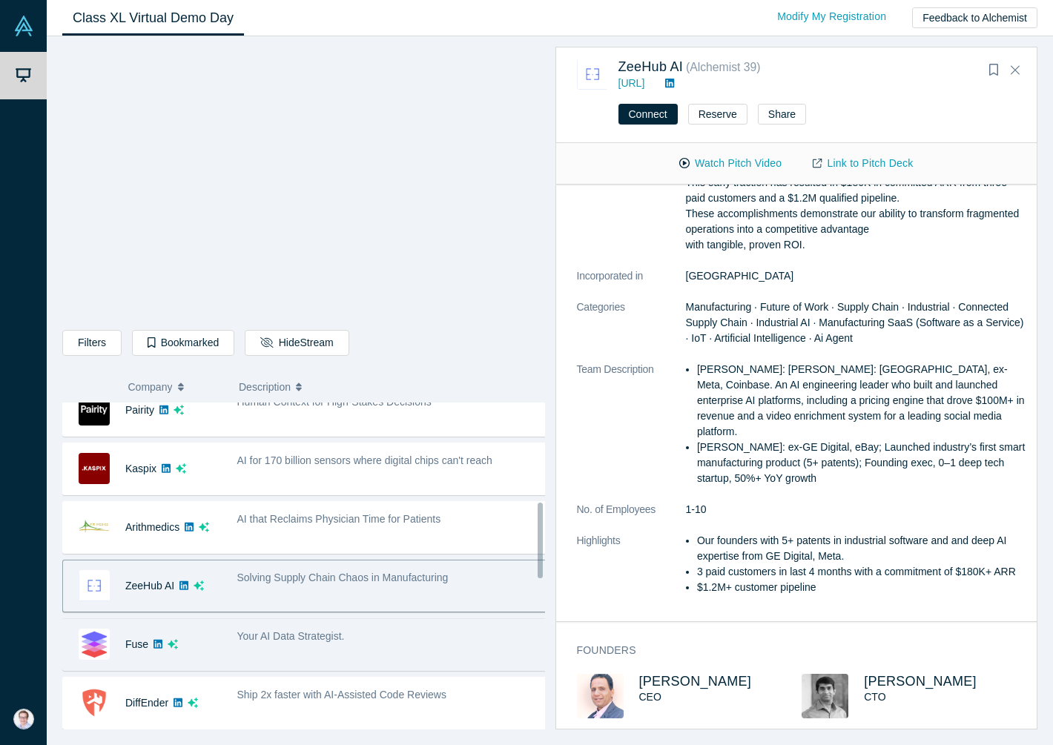
click at [311, 661] on div "Your AI Data Strategist." at bounding box center [392, 644] width 326 height 47
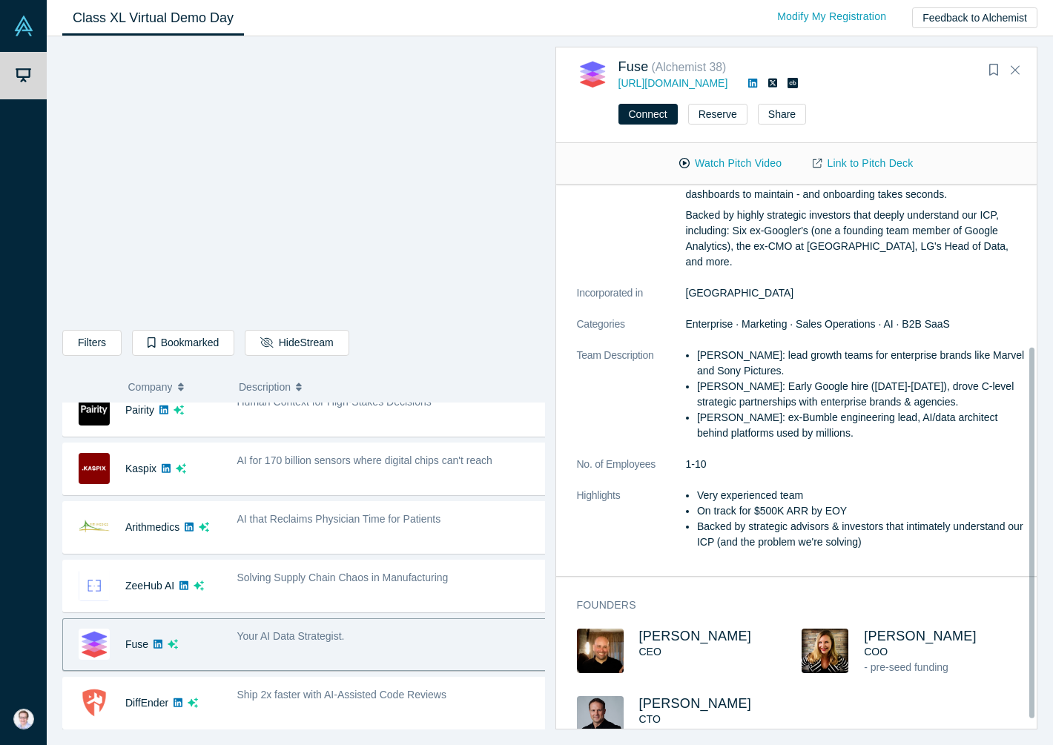
scroll to position [251, 0]
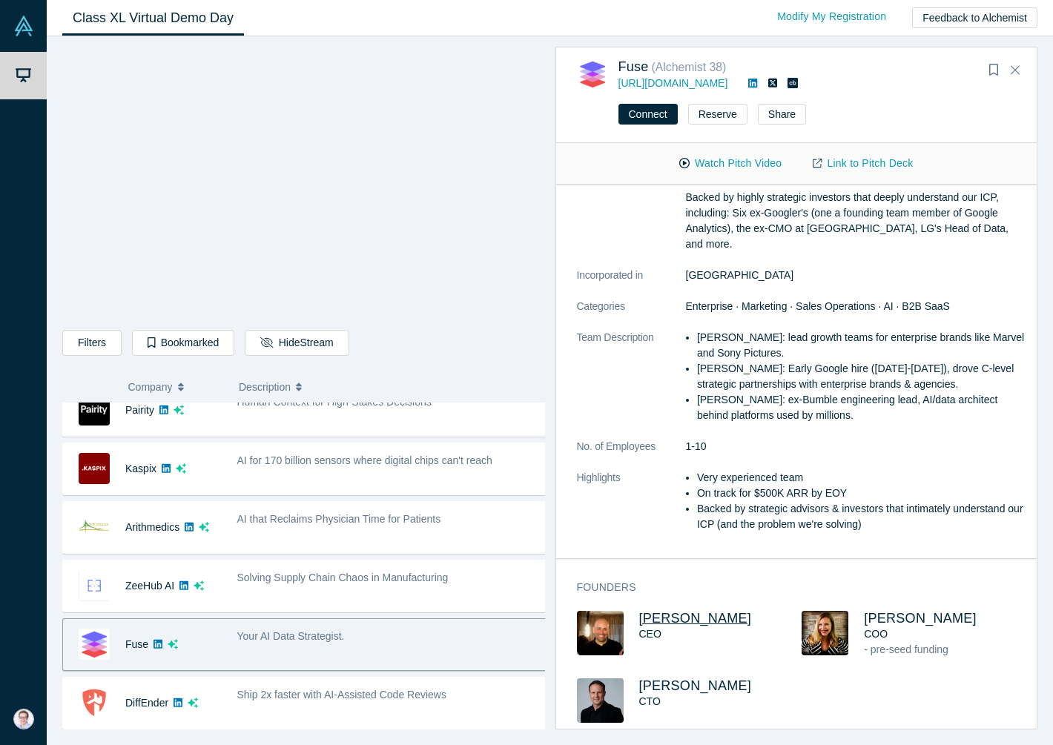
click at [701, 611] on span "[PERSON_NAME]" at bounding box center [695, 618] width 113 height 15
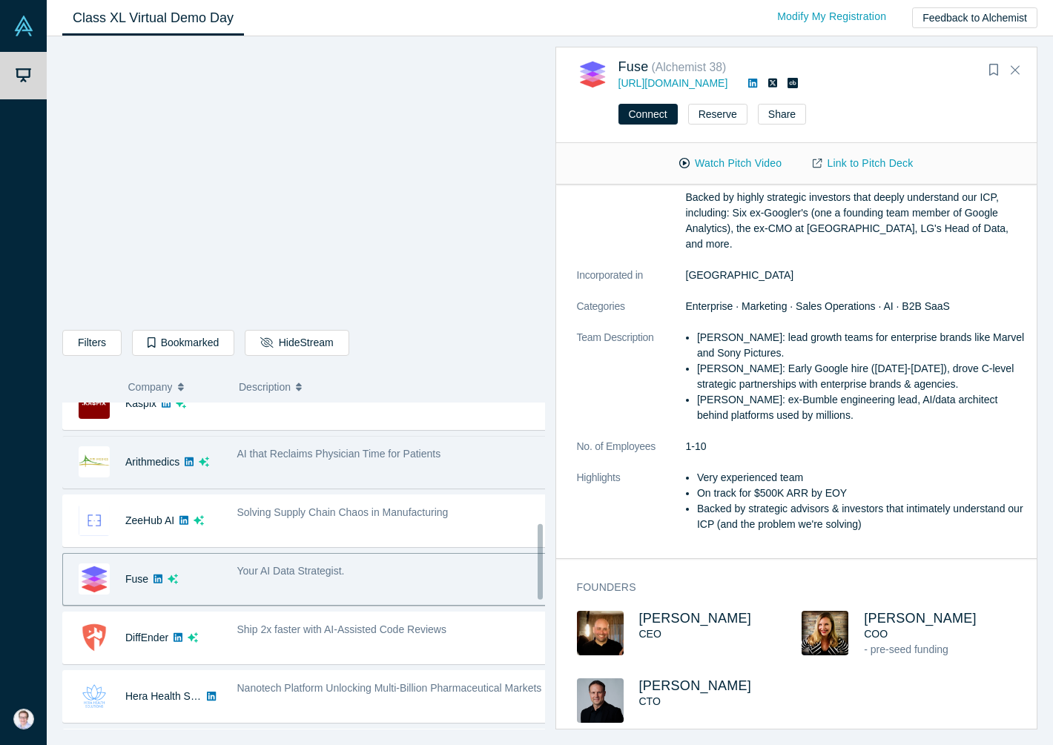
scroll to position [595, 0]
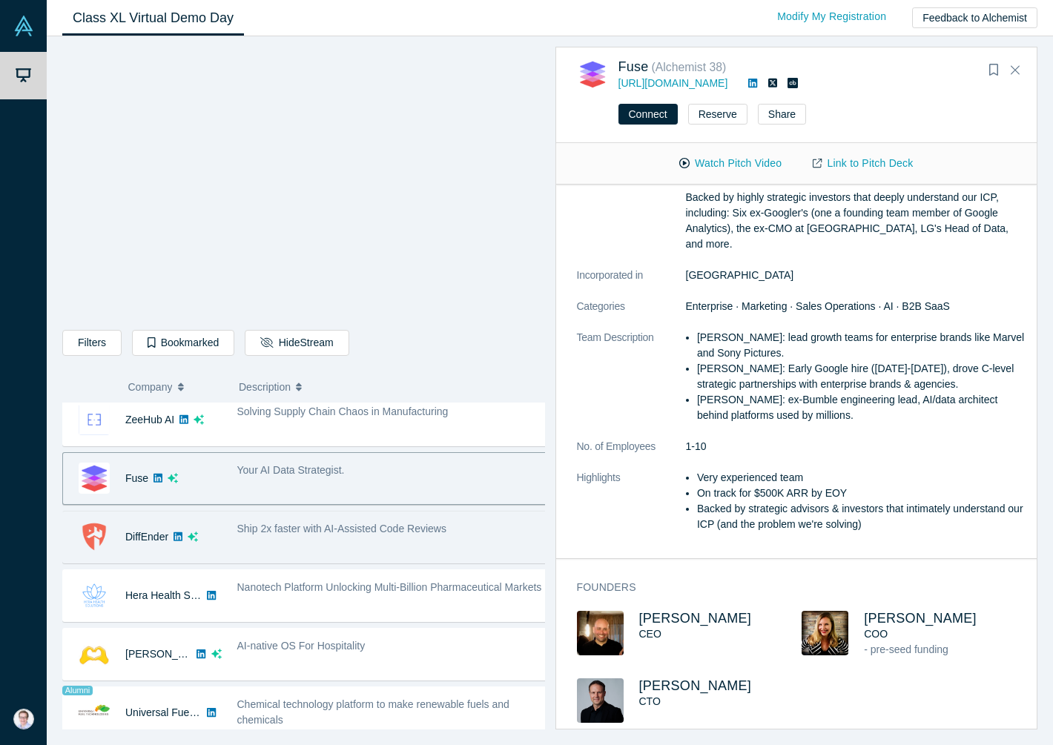
click at [291, 547] on div "Ship 2x faster with AI-Assisted Code Reviews" at bounding box center [392, 537] width 326 height 47
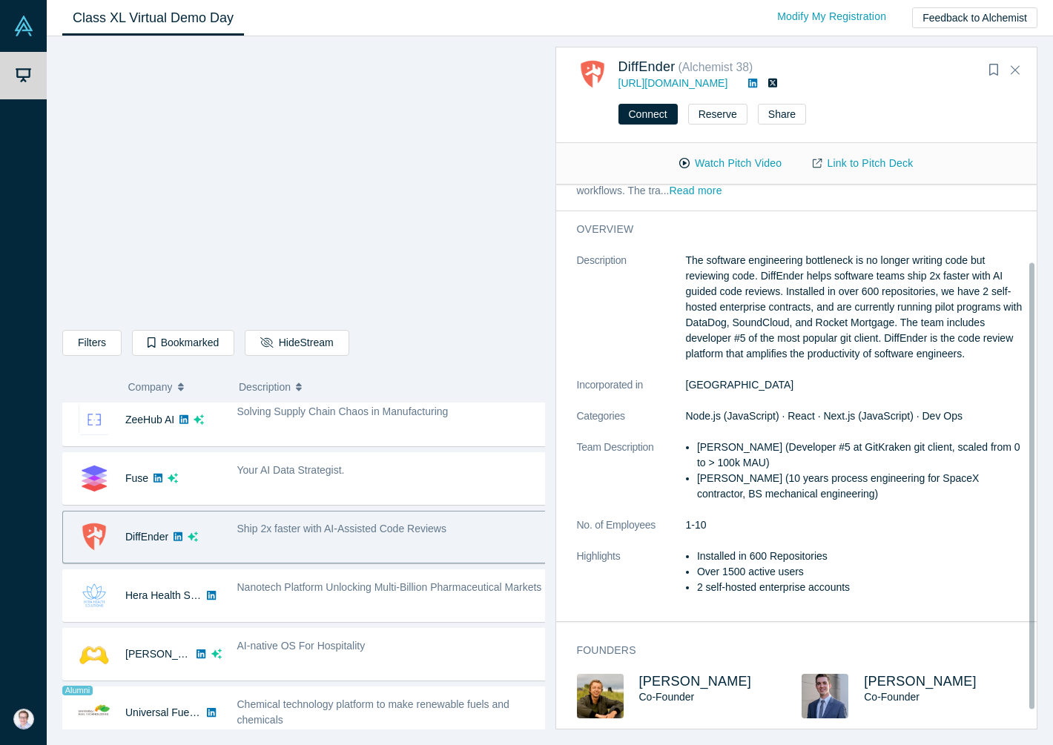
scroll to position [116, 0]
click at [686, 674] on span "[PERSON_NAME]" at bounding box center [695, 681] width 113 height 15
click at [900, 674] on span "[PERSON_NAME]" at bounding box center [920, 681] width 113 height 15
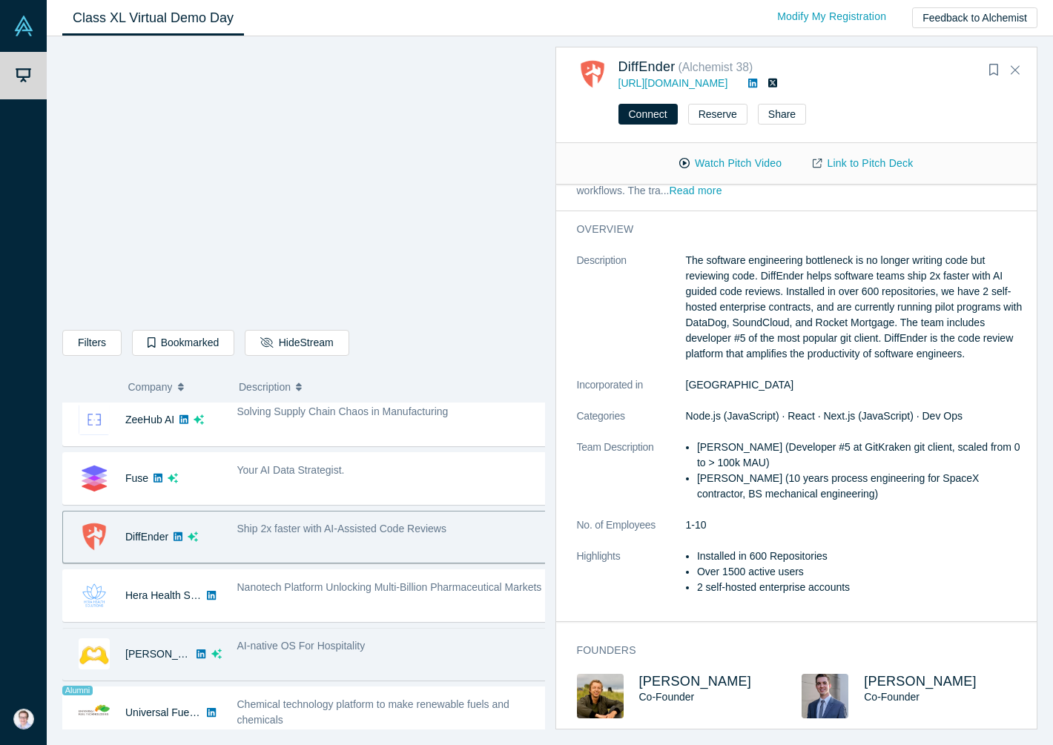
click at [337, 664] on div "AI-native OS For Hospitality" at bounding box center [392, 654] width 326 height 47
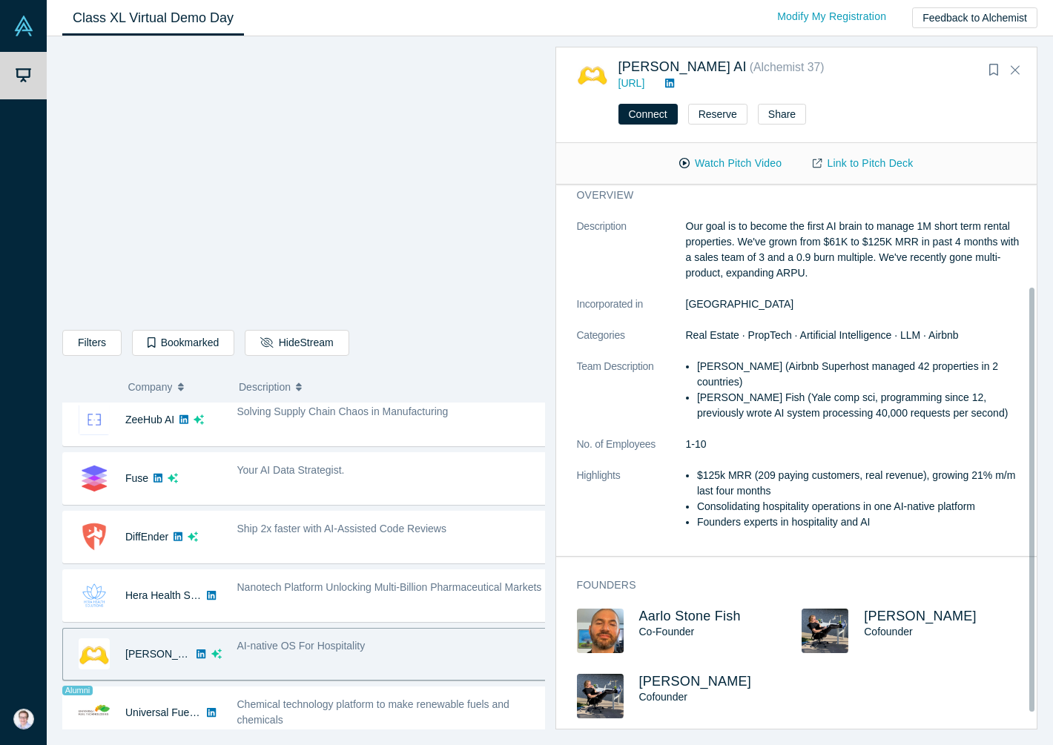
scroll to position [151, 0]
click at [703, 609] on span "Aarlo Stone Fish" at bounding box center [690, 616] width 102 height 15
click at [688, 674] on span "[PERSON_NAME]" at bounding box center [695, 681] width 113 height 15
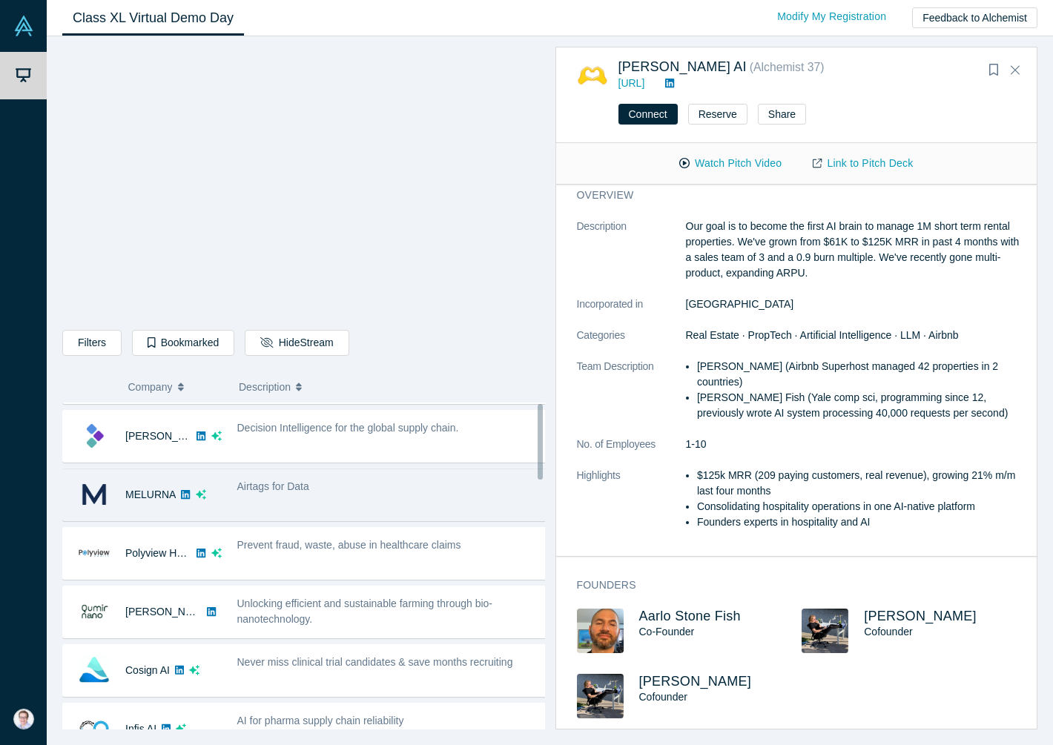
scroll to position [0, 0]
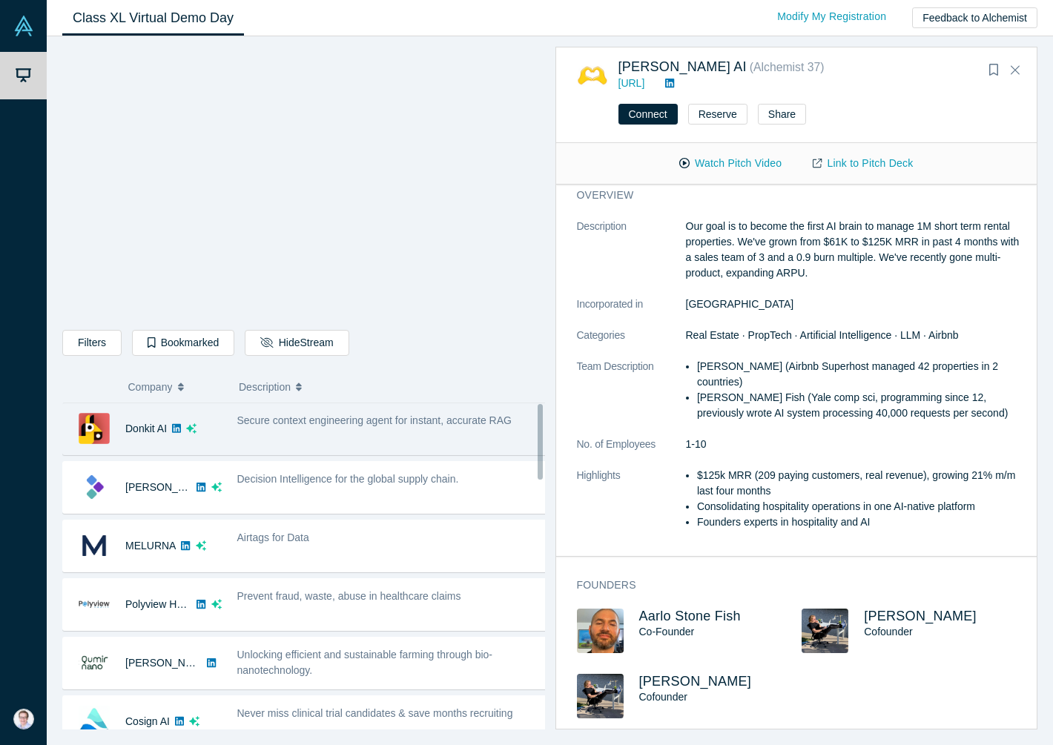
click at [379, 434] on div "Secure context engineering agent for instant, accurate RAG" at bounding box center [392, 429] width 326 height 47
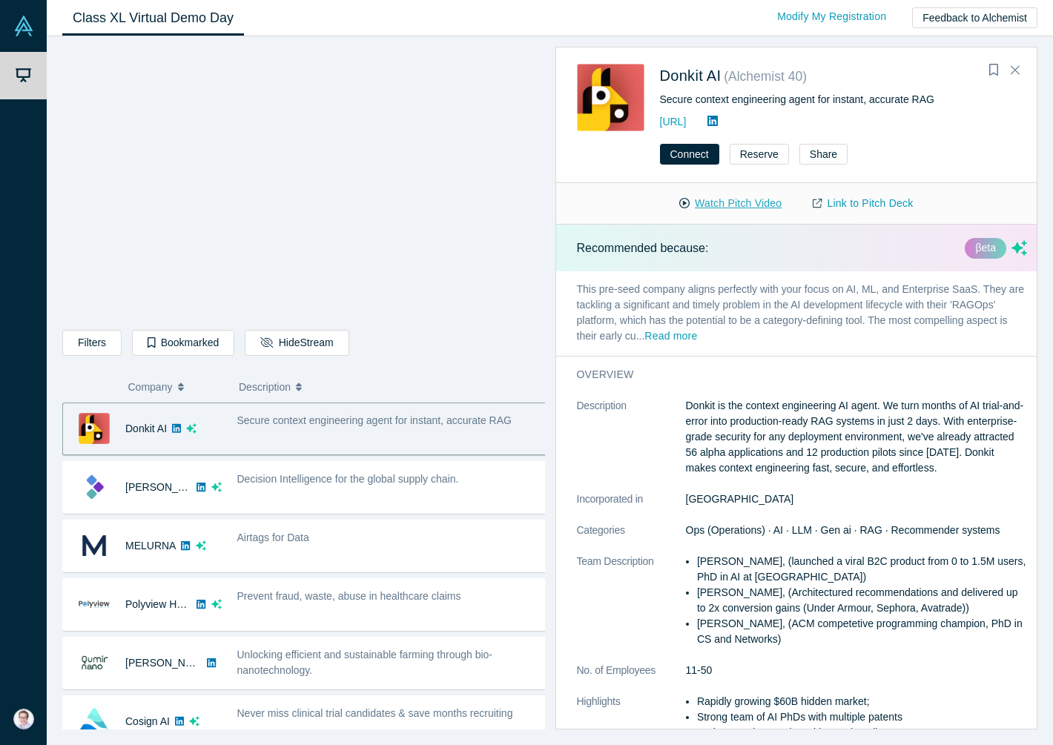
click at [723, 198] on button "Watch Pitch Video" at bounding box center [730, 204] width 133 height 26
